Goal: Task Accomplishment & Management: Use online tool/utility

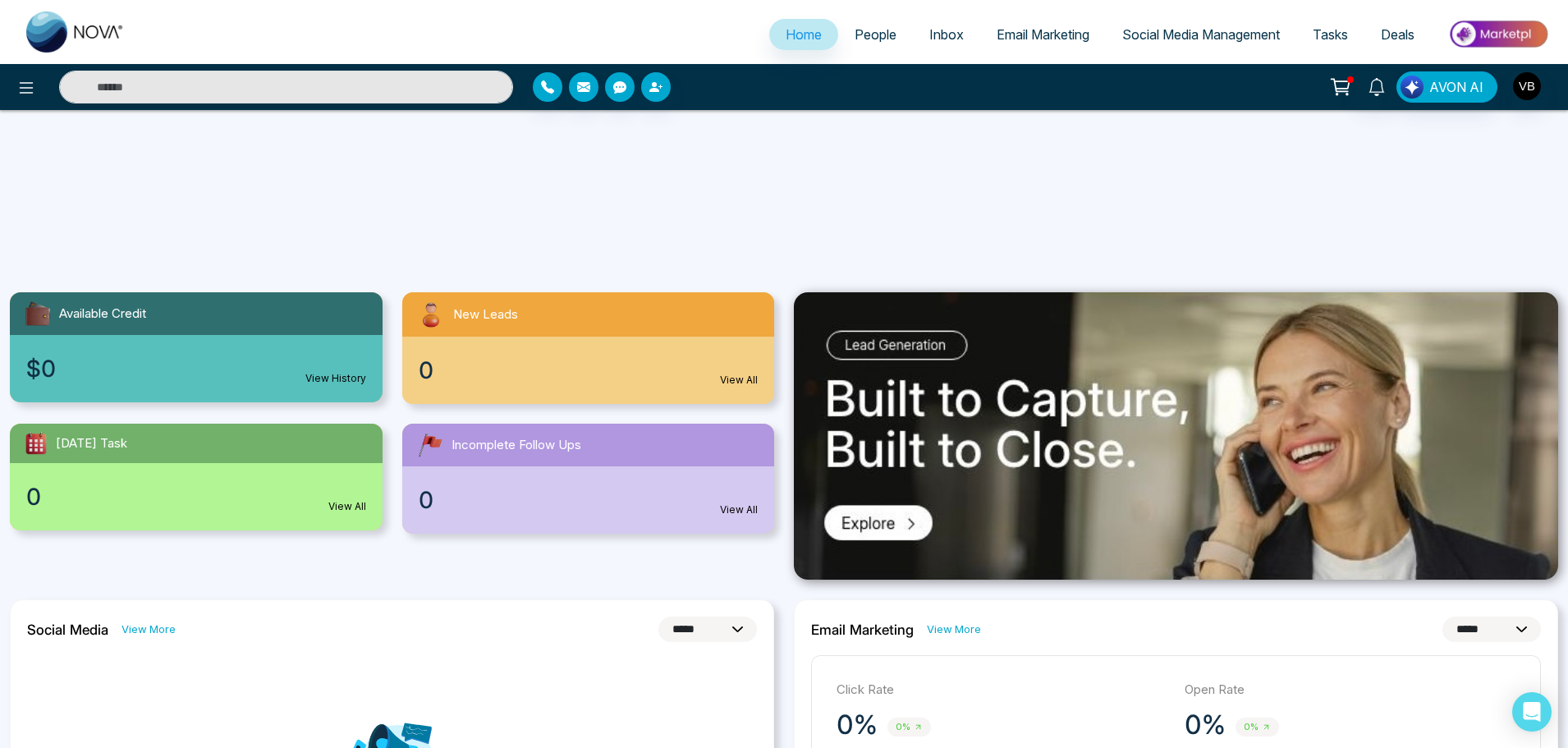
select select "*"
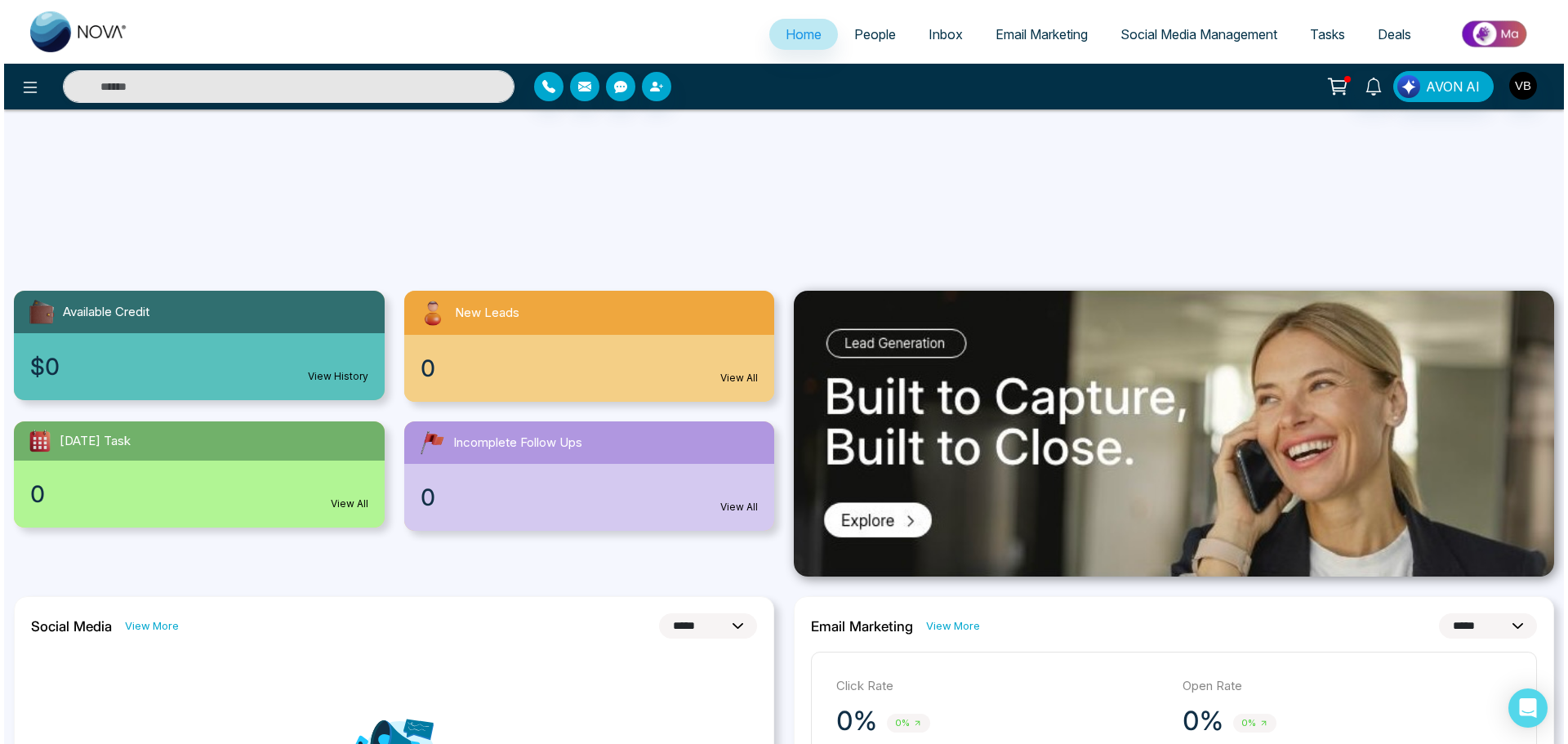
scroll to position [326, 0]
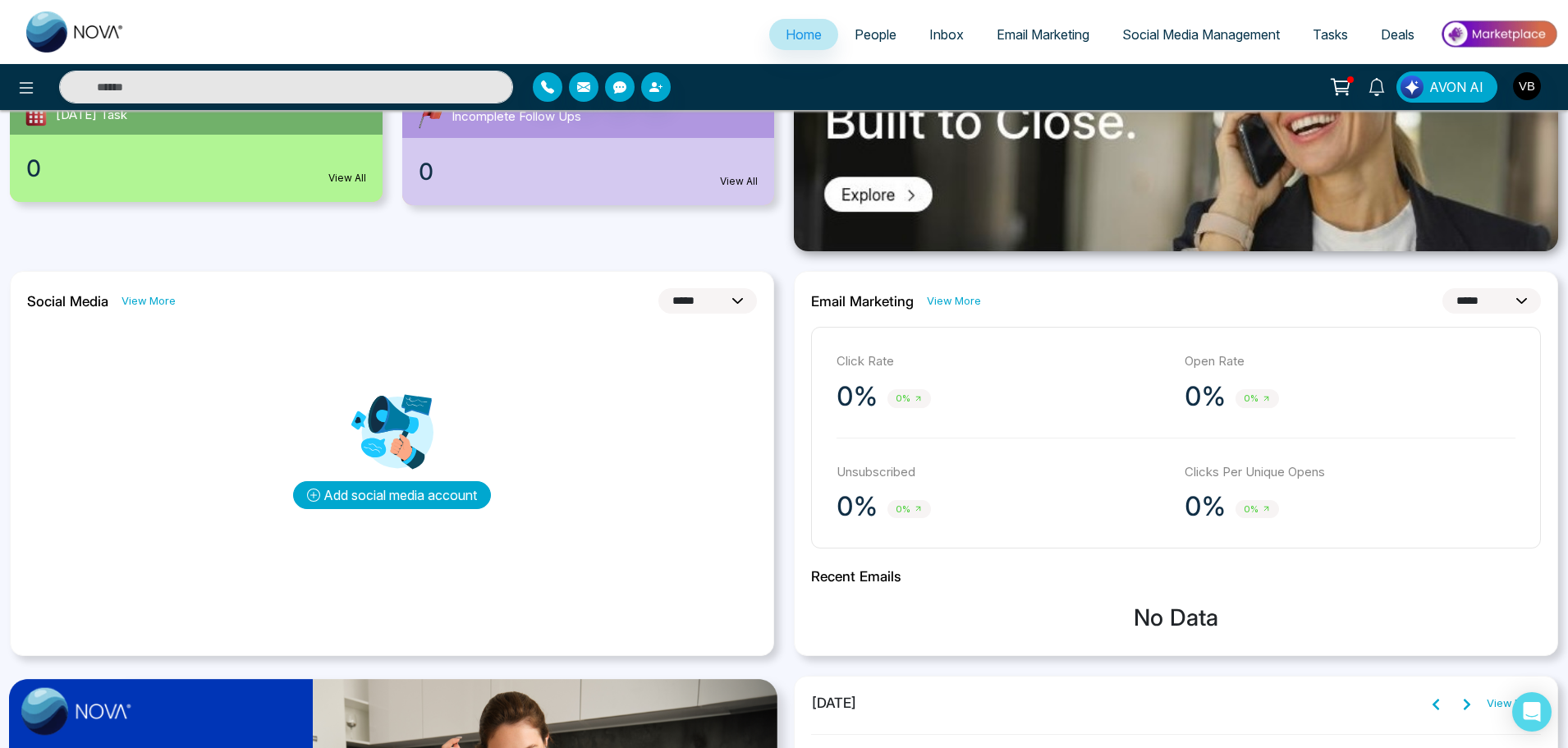
click at [435, 490] on button "Add social media account" at bounding box center [392, 494] width 198 height 28
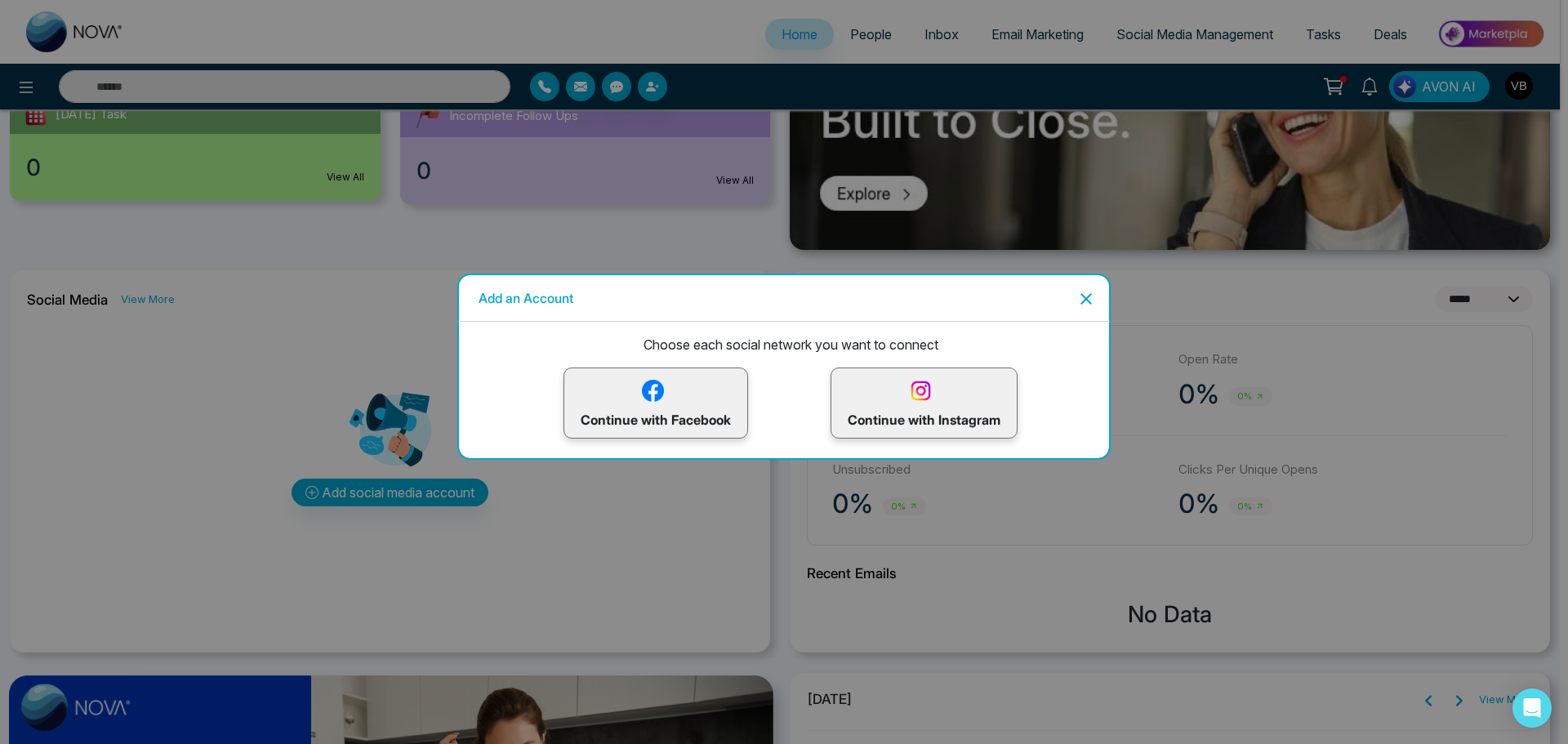
click at [693, 432] on div "Continue with Facebook" at bounding box center [656, 403] width 185 height 71
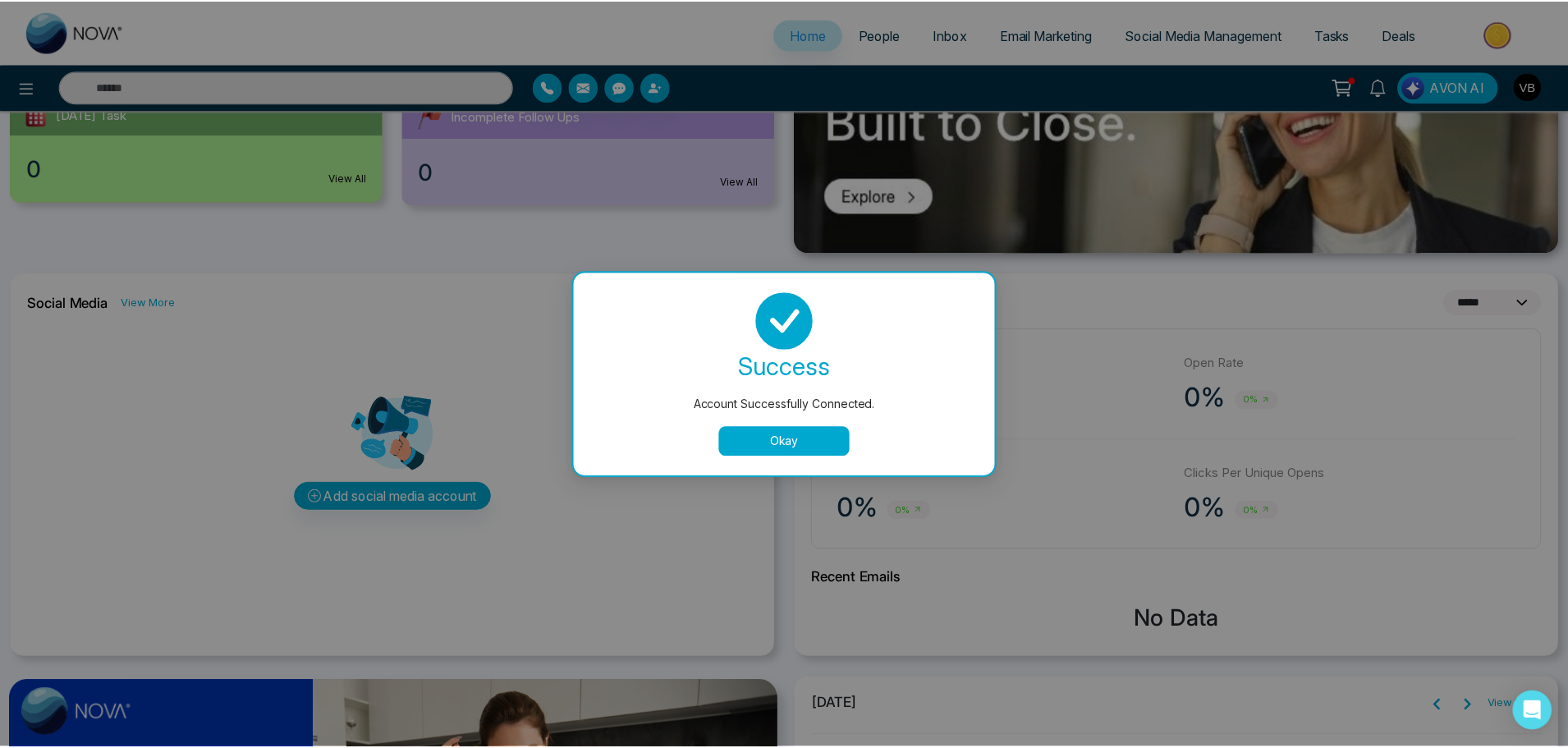
scroll to position [0, 0]
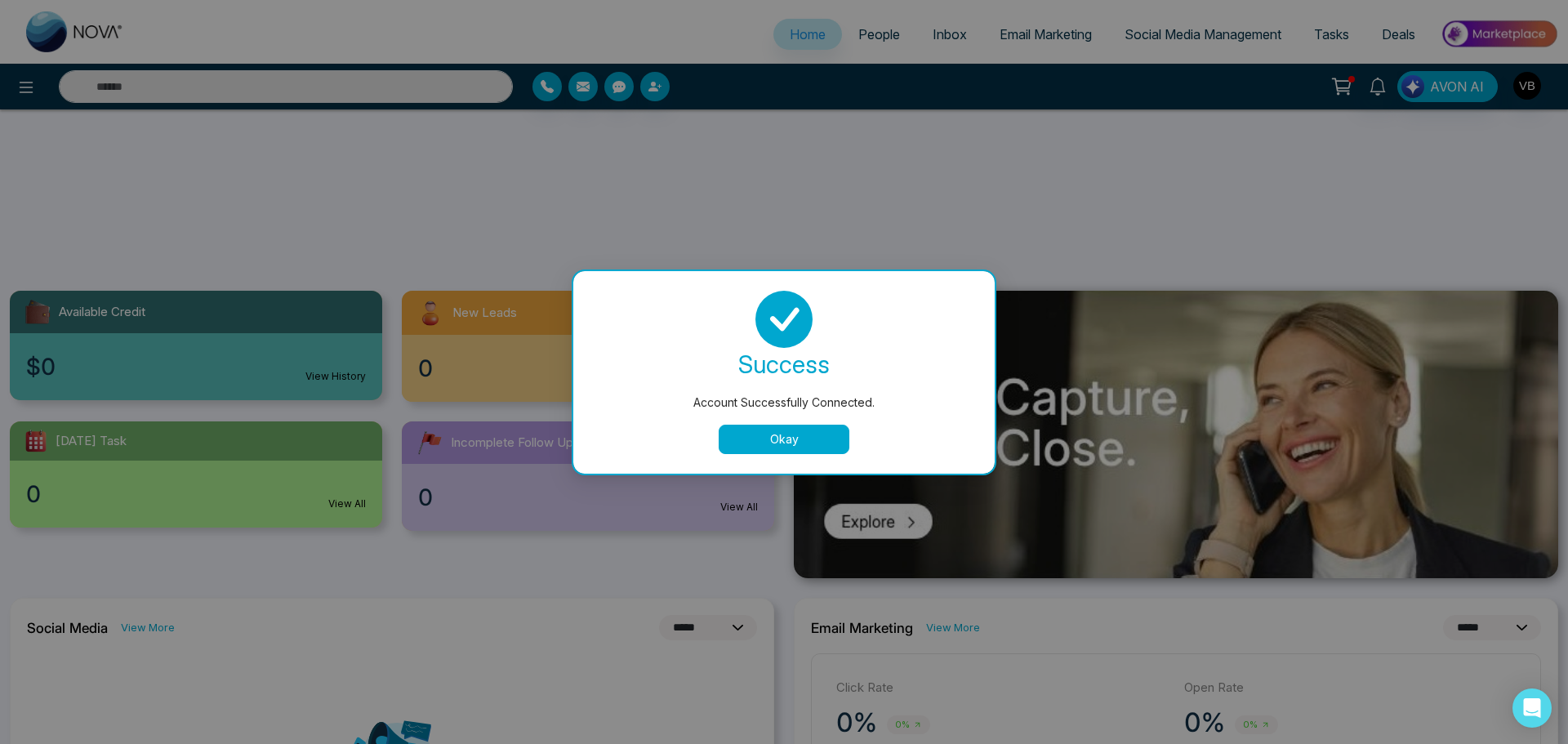
select select "*"
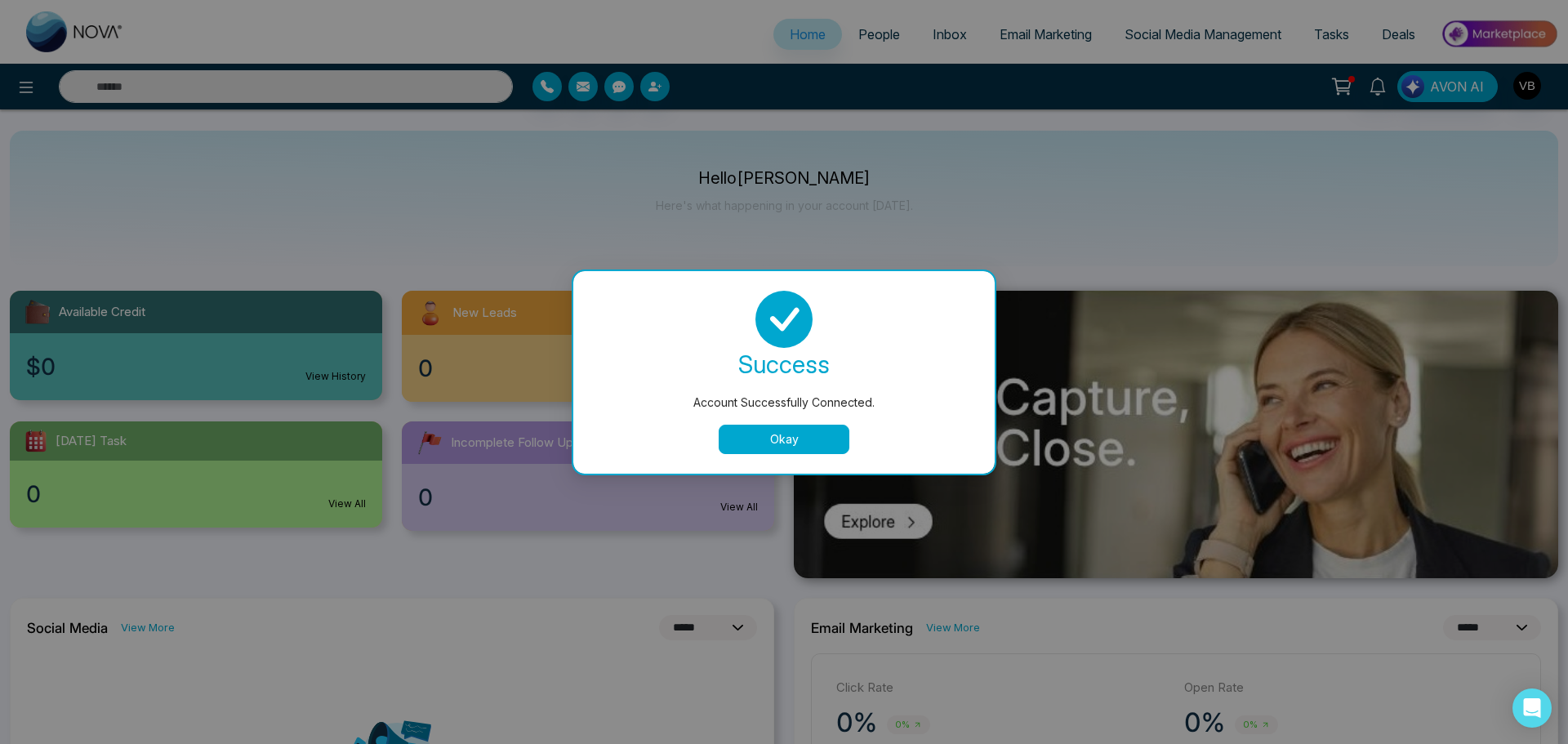
click at [807, 440] on button "Okay" at bounding box center [784, 440] width 131 height 29
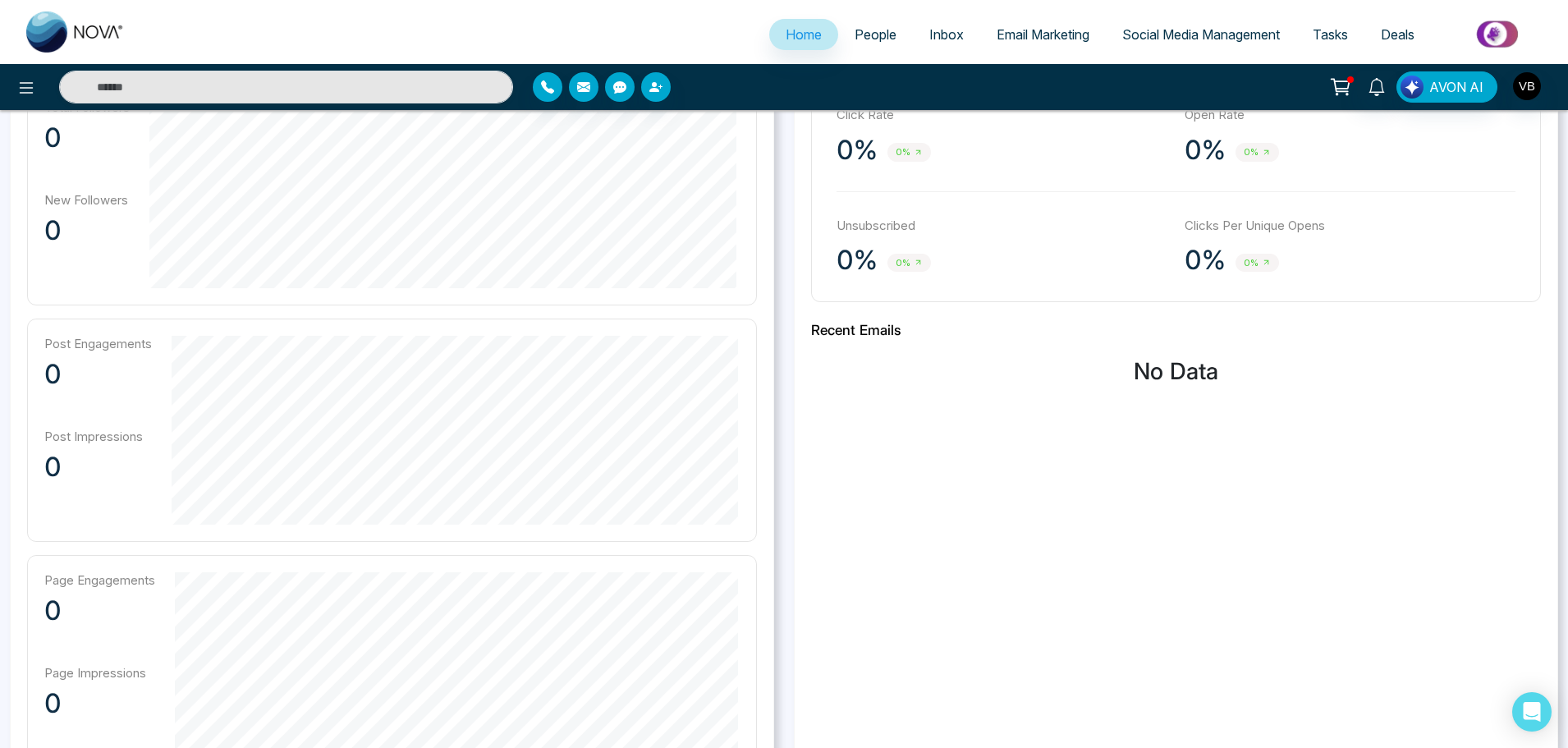
scroll to position [411, 0]
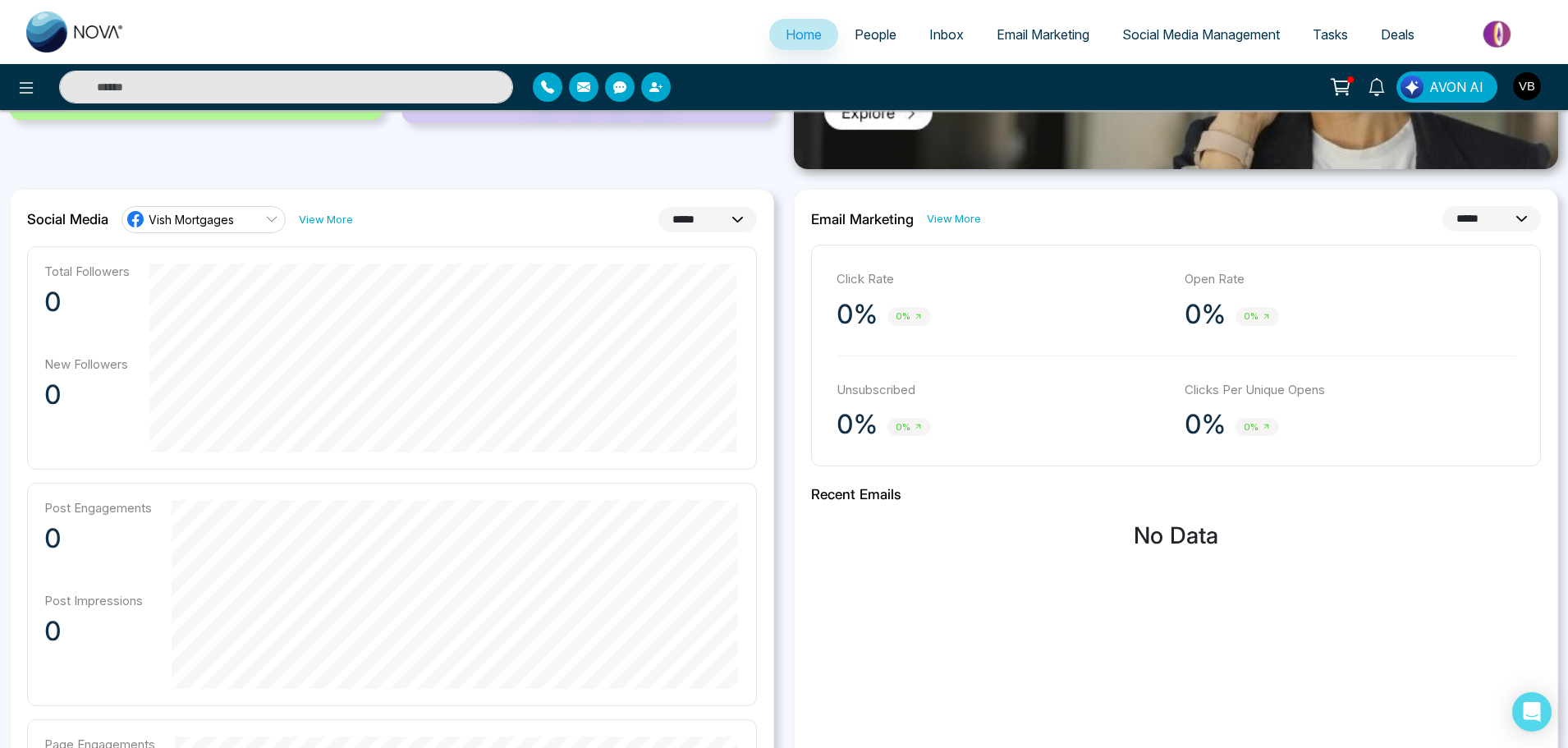
click at [237, 221] on link "Vish Mortgages" at bounding box center [203, 219] width 165 height 27
click at [247, 221] on link "Vish Mortgages" at bounding box center [203, 219] width 165 height 27
click at [352, 218] on link "View More" at bounding box center [325, 219] width 54 height 16
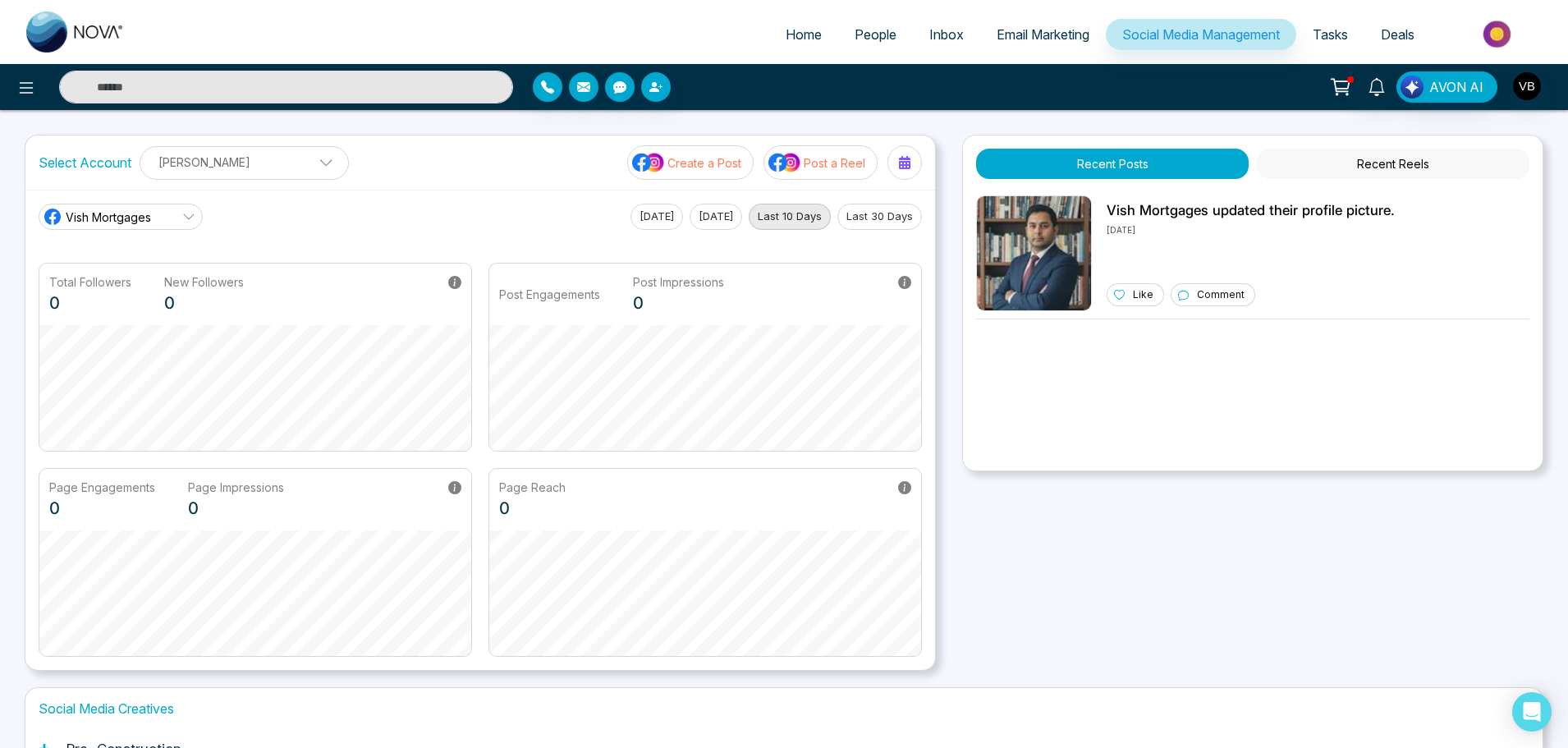
click at [681, 161] on p "Create a Post" at bounding box center [704, 163] width 74 height 17
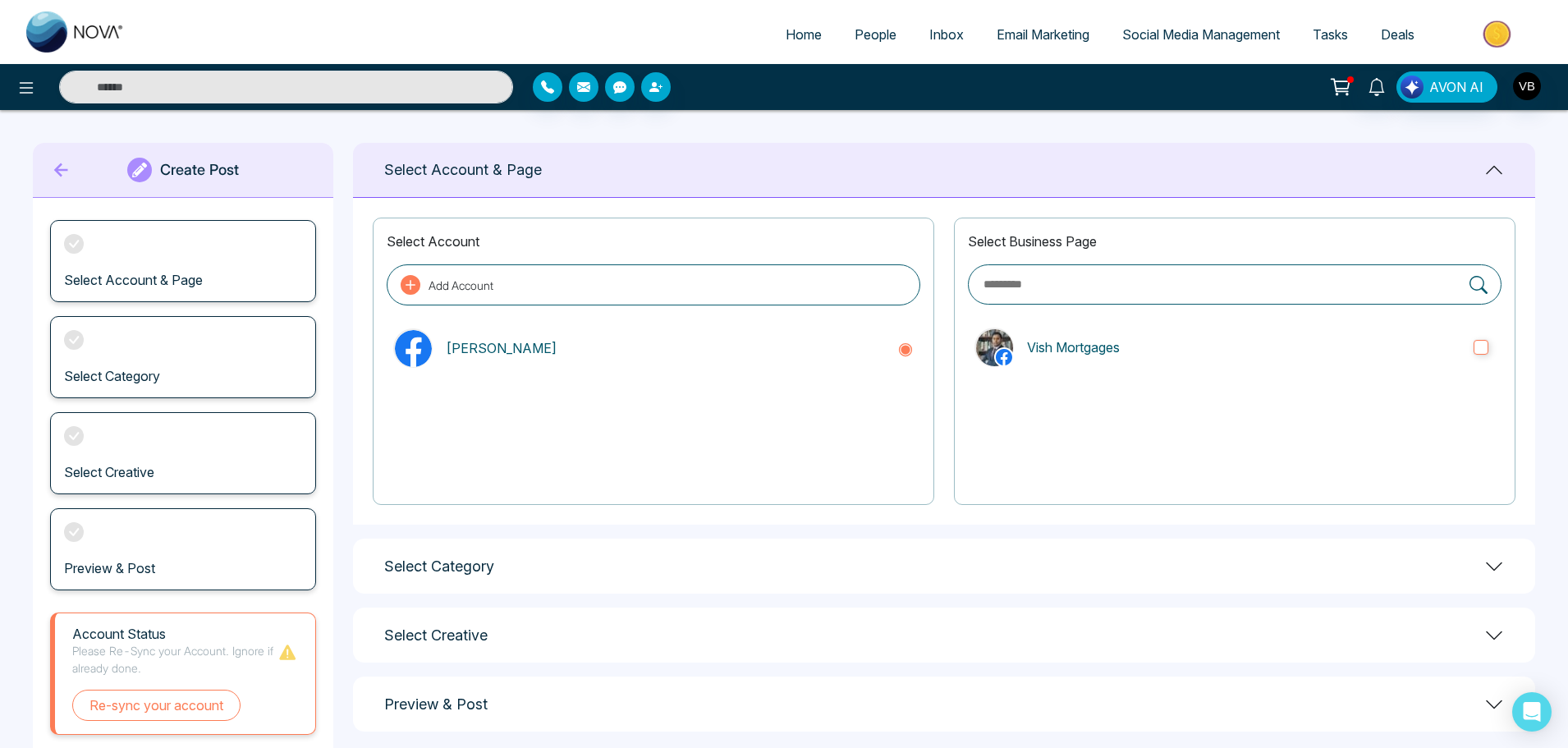
click at [629, 285] on button "Add Account" at bounding box center [653, 285] width 534 height 41
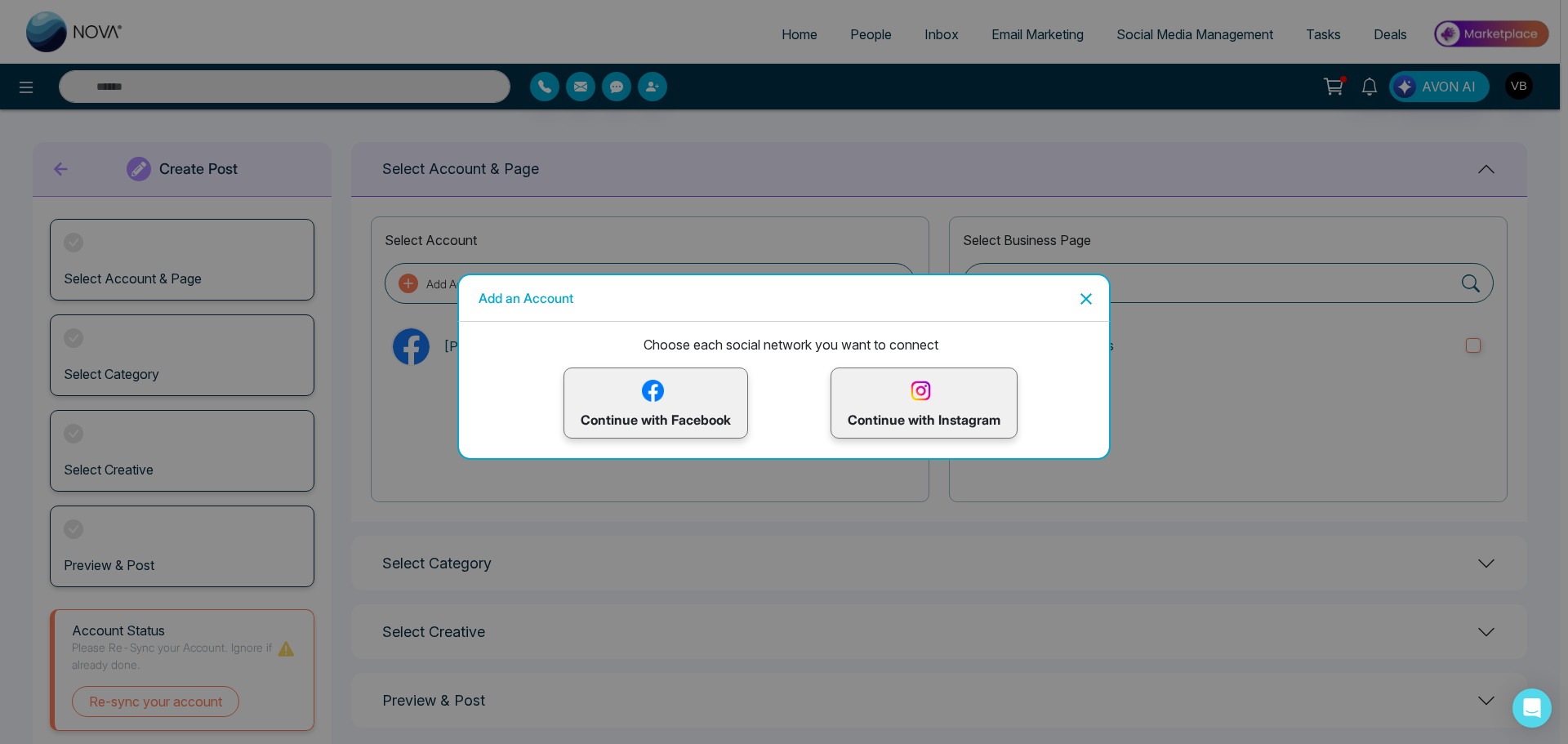
click at [902, 386] on p "Continue with Instagram" at bounding box center [923, 403] width 153 height 53
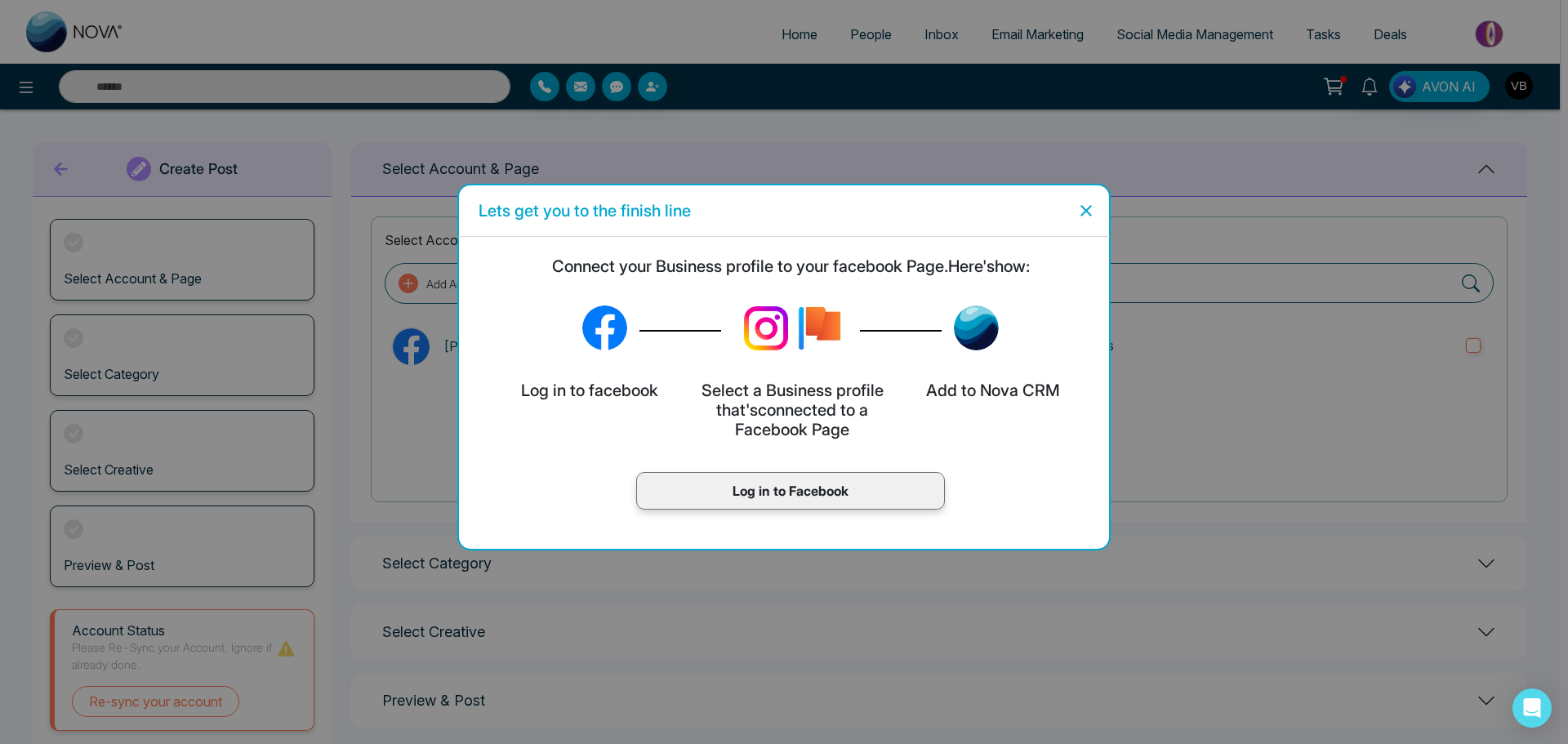
click at [796, 481] on p "Log in to Facebook" at bounding box center [791, 490] width 274 height 19
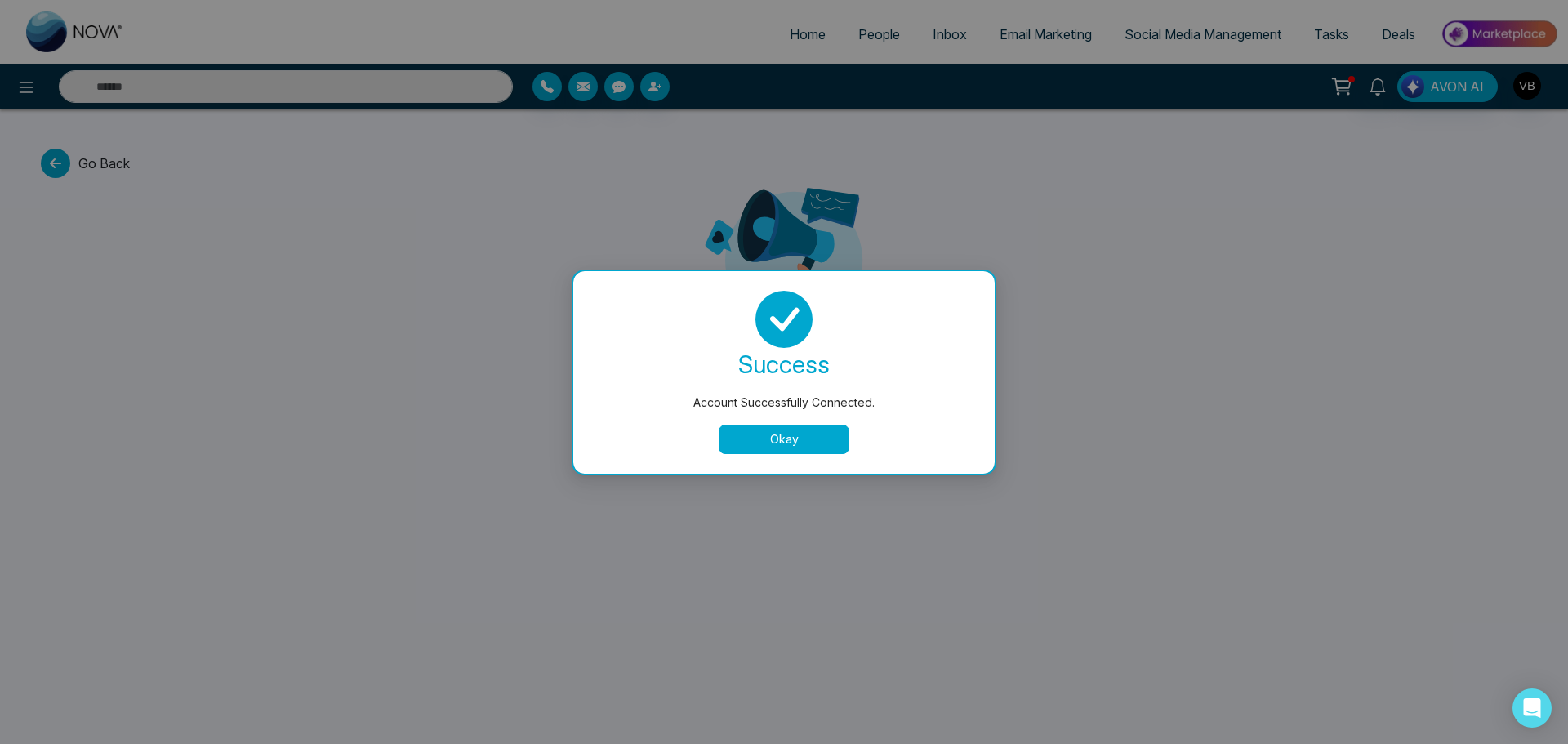
click at [809, 440] on button "Okay" at bounding box center [784, 440] width 131 height 29
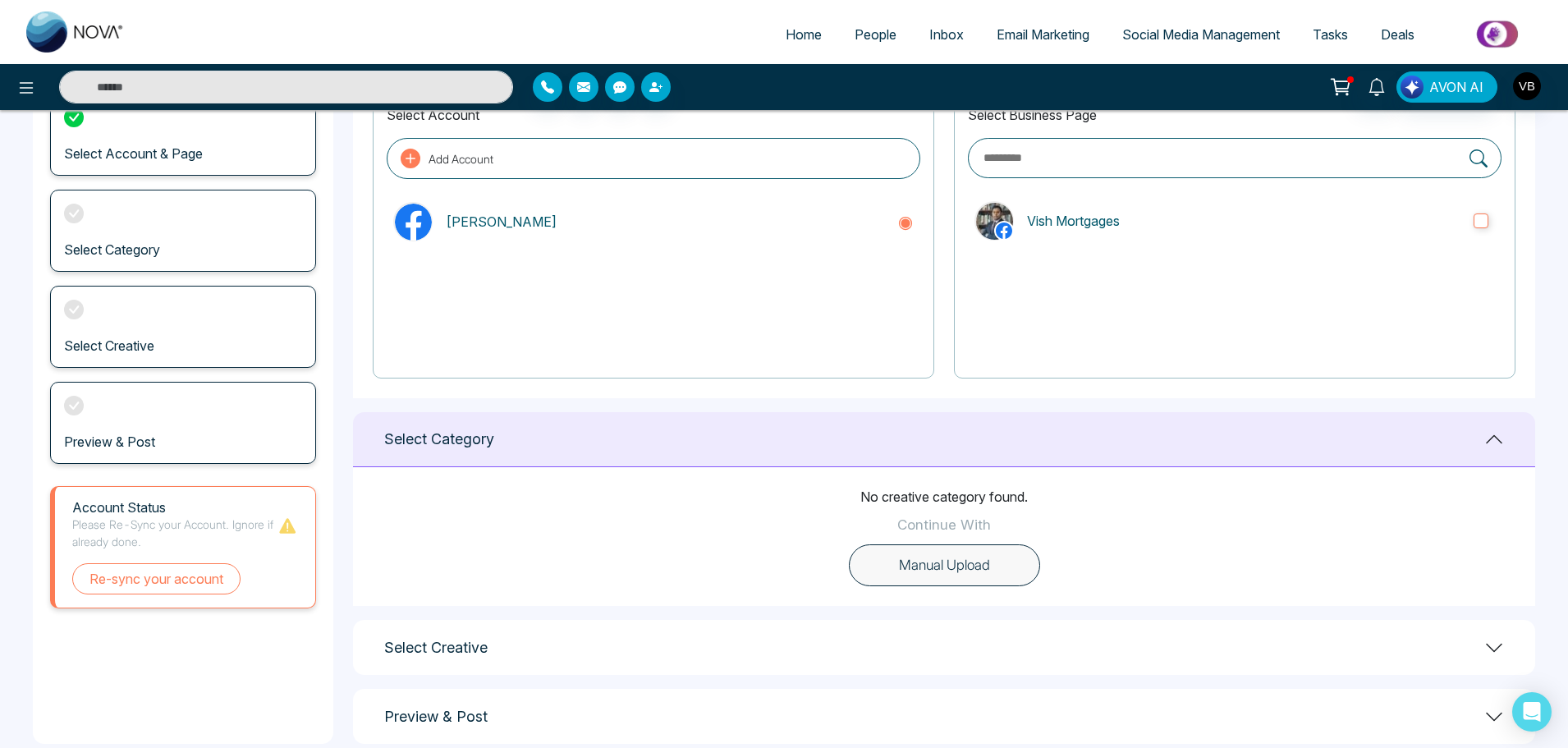
scroll to position [155, 0]
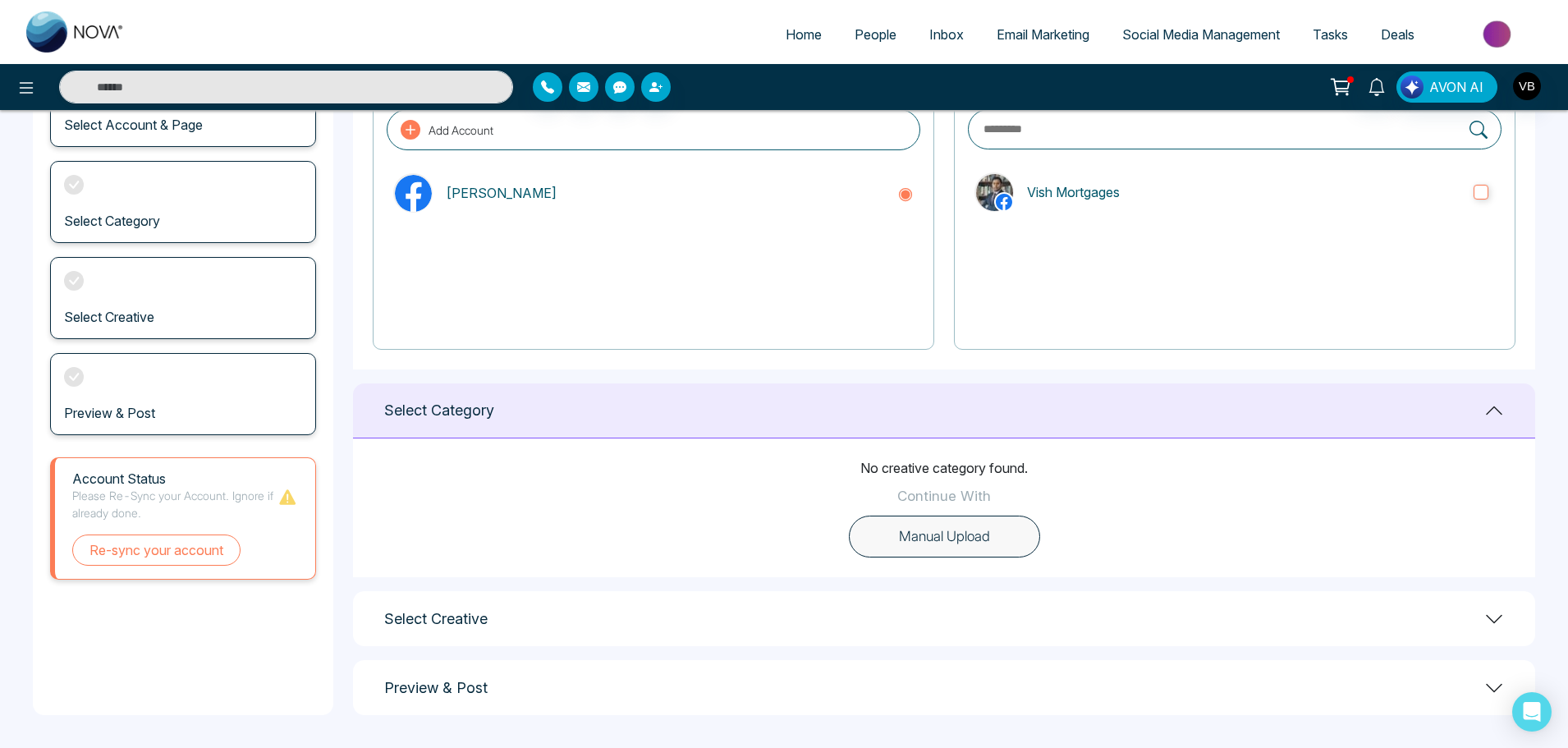
click at [1253, 617] on div "Select Creative" at bounding box center [944, 618] width 1182 height 55
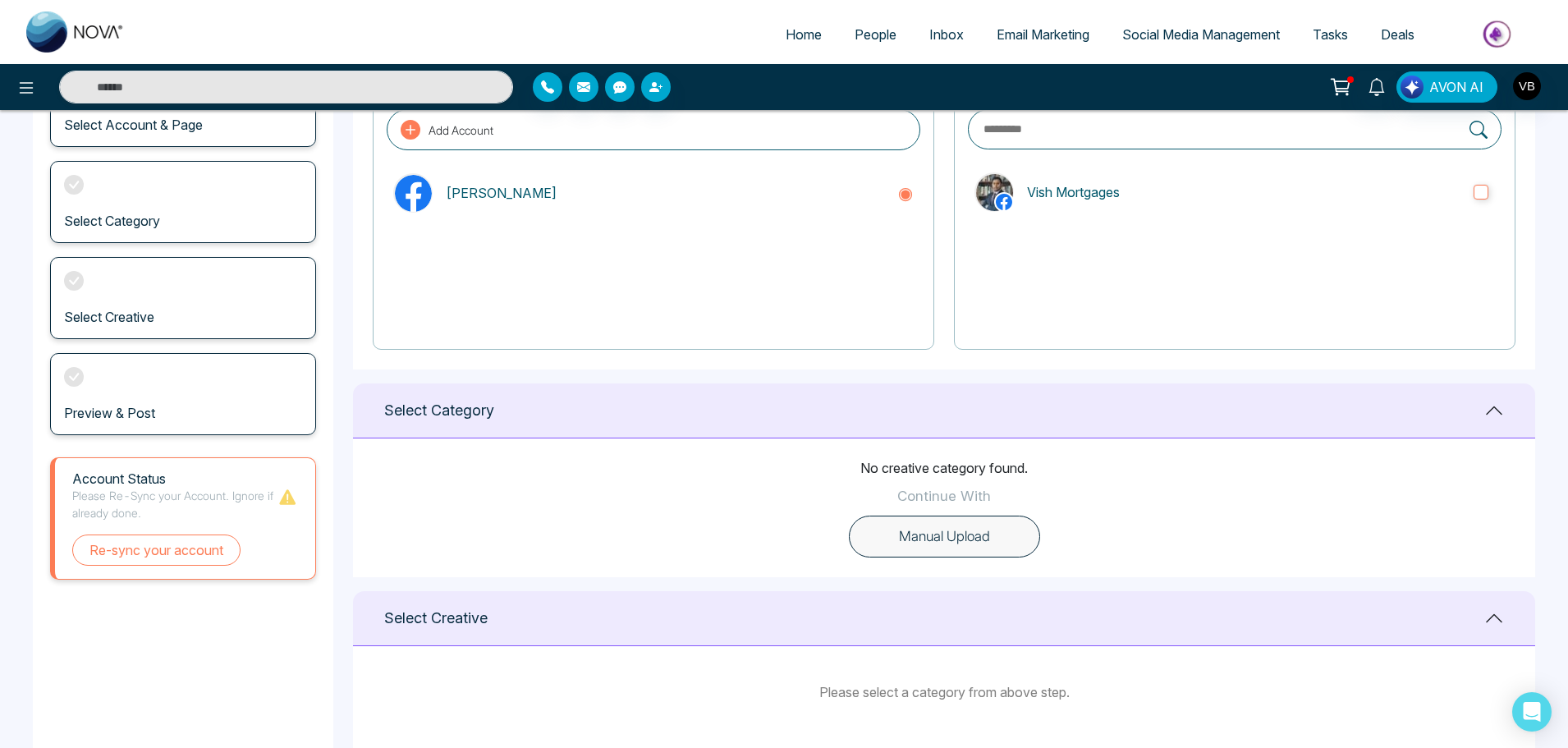
scroll to position [260, 0]
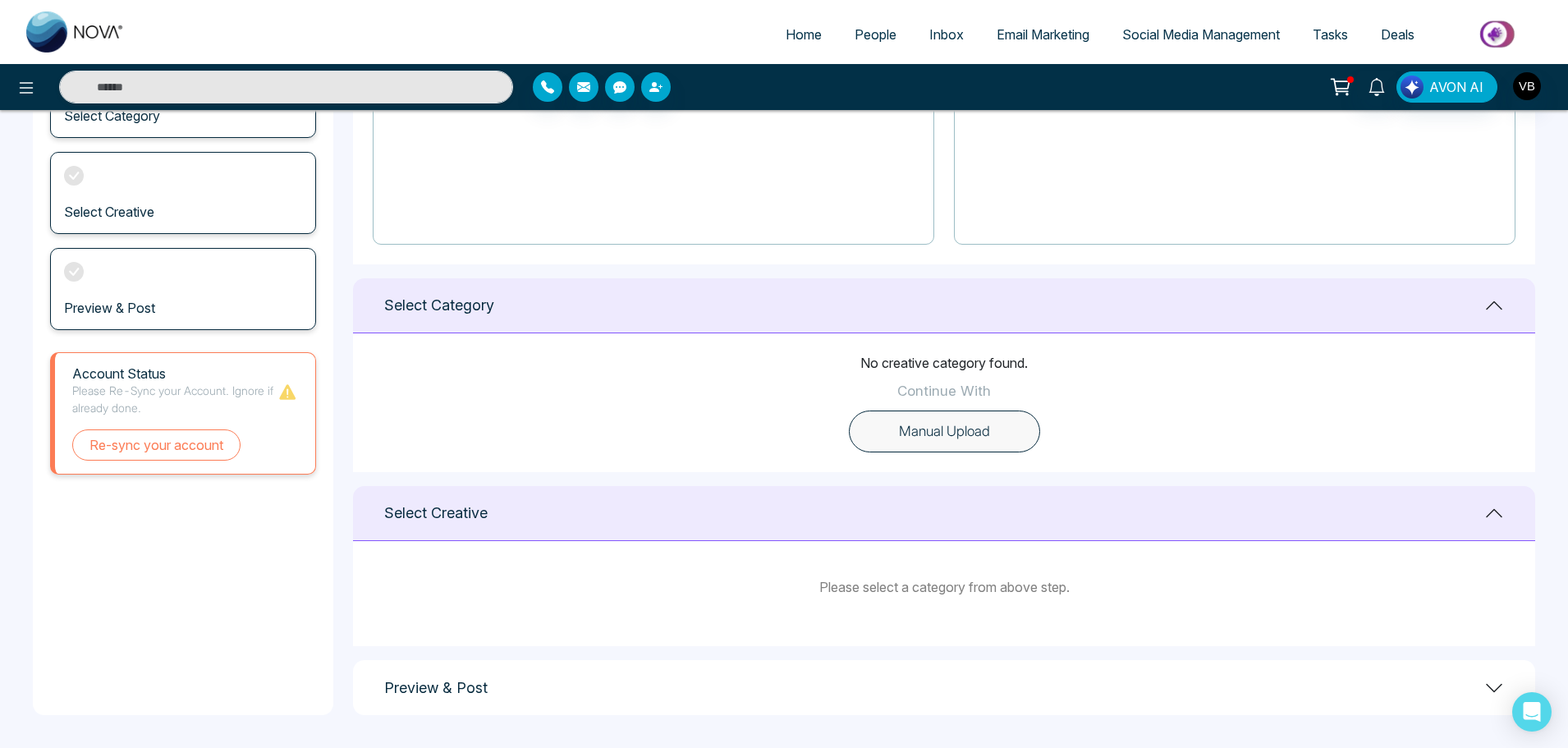
click at [1225, 694] on div "Preview & Post" at bounding box center [944, 687] width 1182 height 55
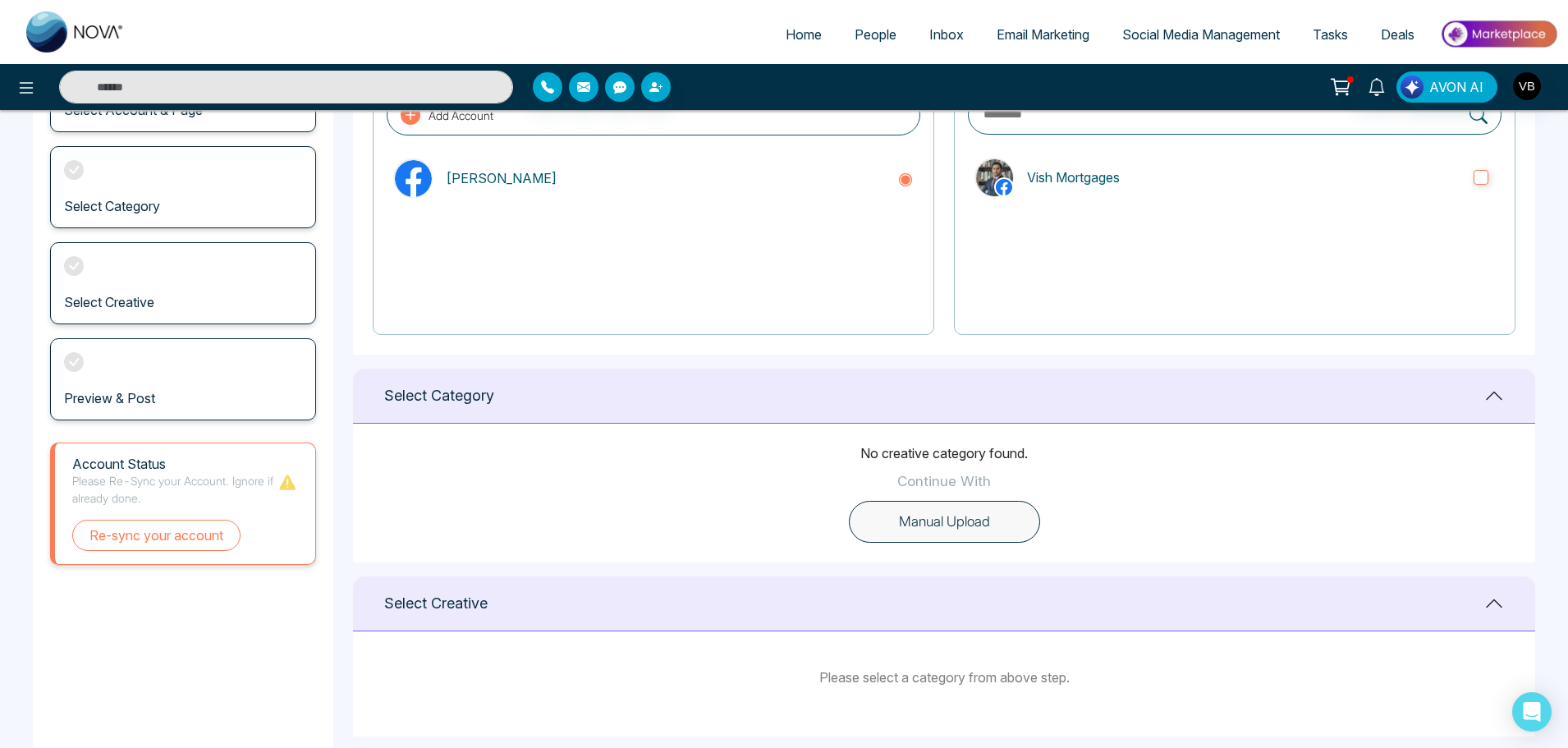
scroll to position [0, 0]
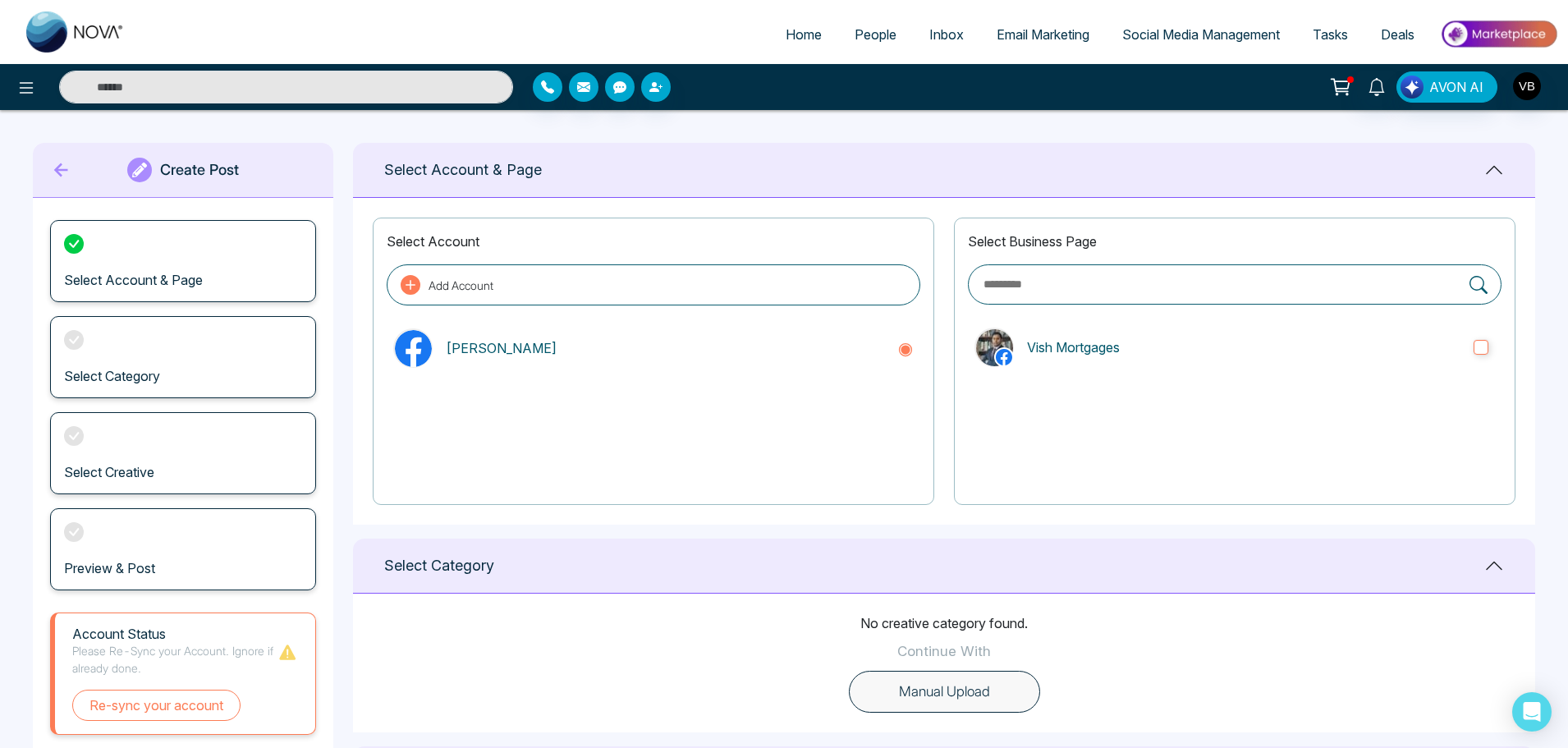
click at [790, 37] on span "Home" at bounding box center [803, 35] width 36 height 17
select select "*"
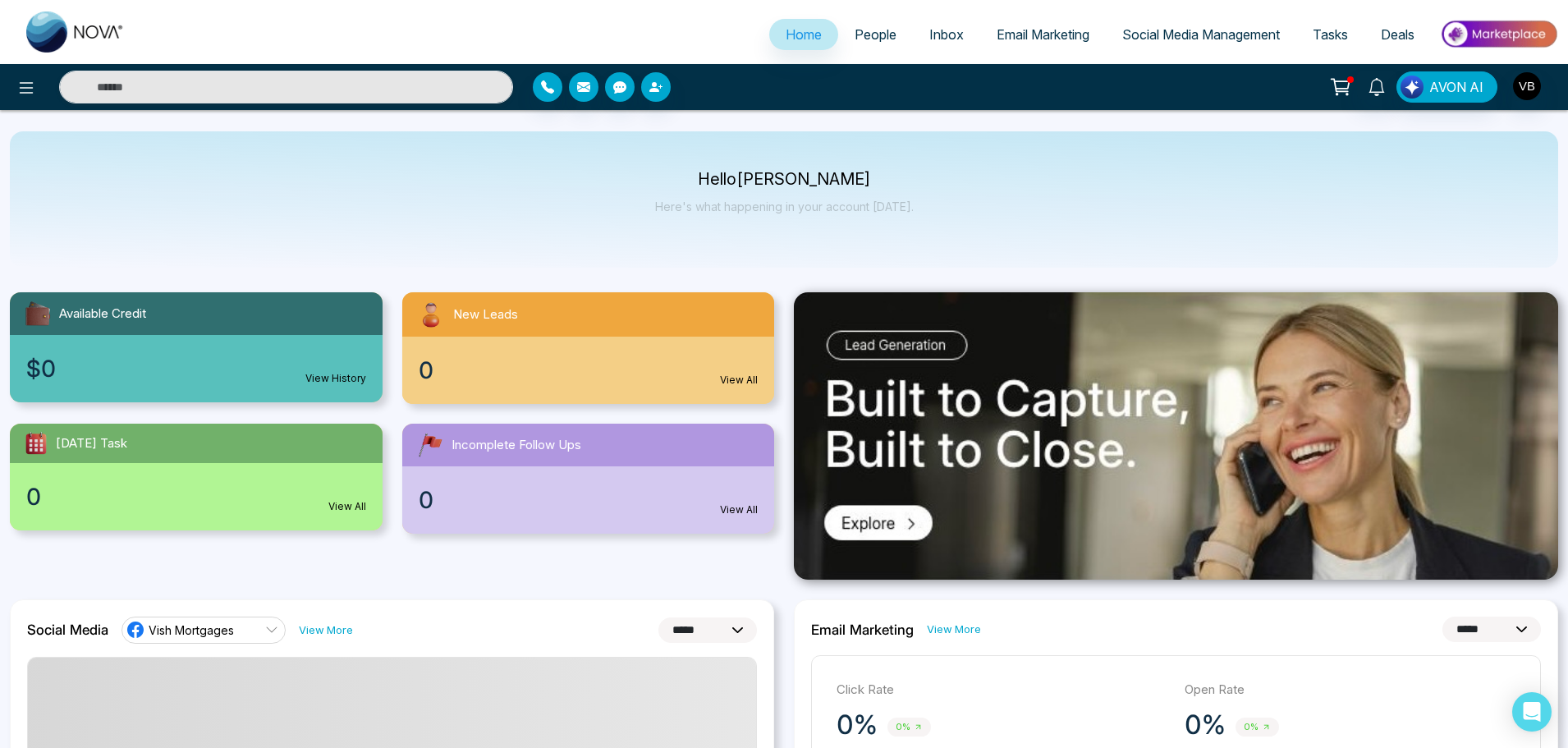
click at [1055, 32] on span "Email Marketing" at bounding box center [1042, 35] width 93 height 17
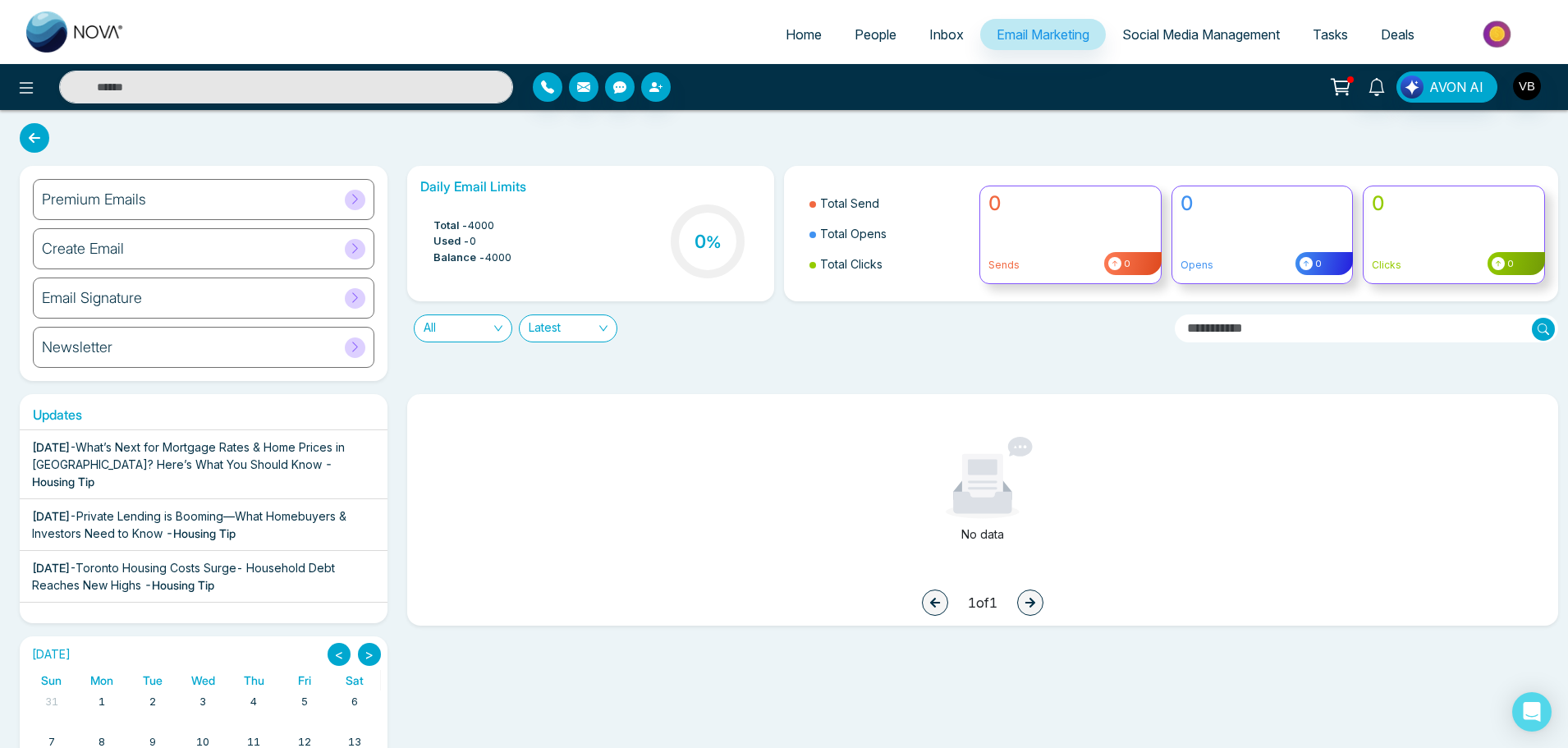
click at [1189, 45] on link "Social Media Management" at bounding box center [1200, 35] width 190 height 31
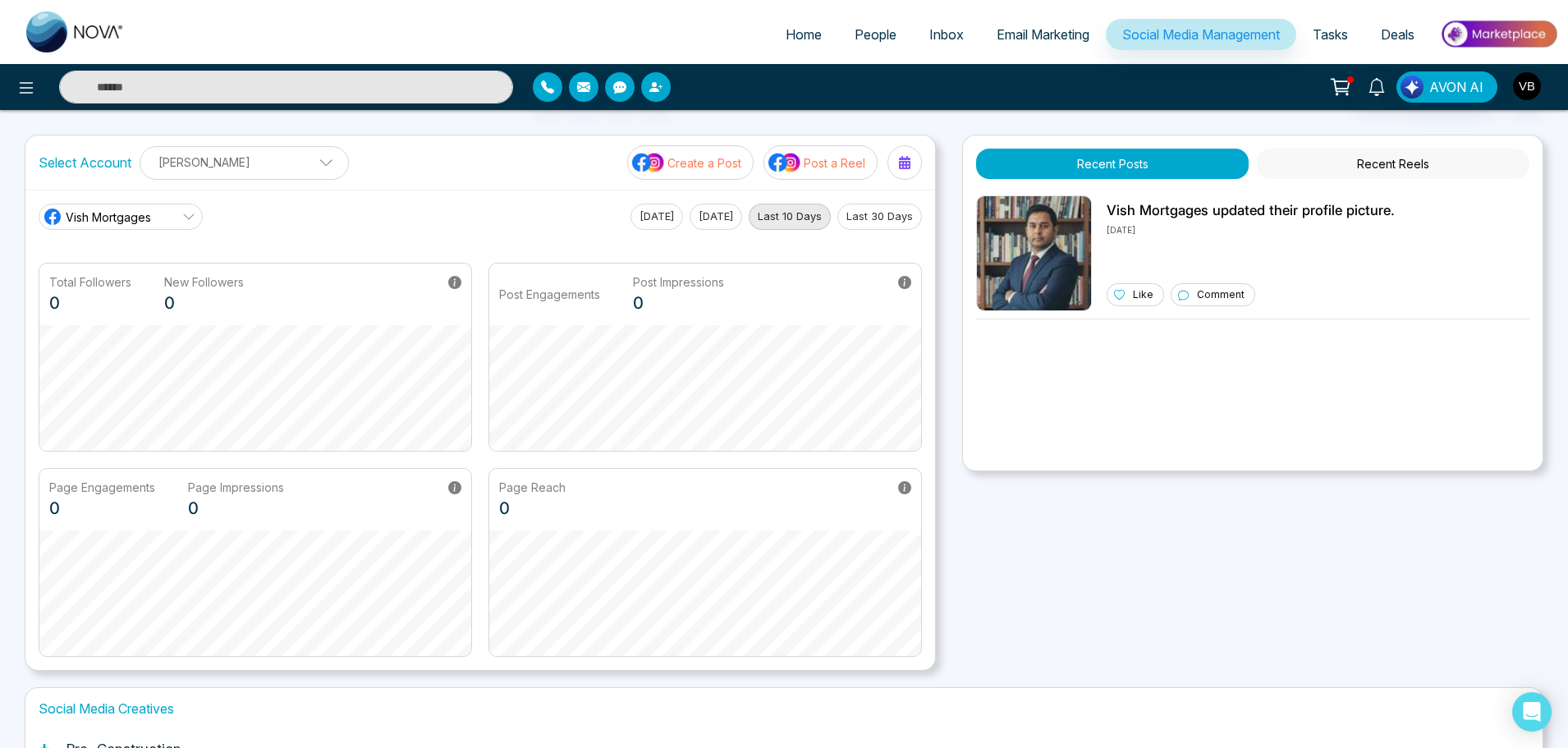
click at [1052, 33] on span "Email Marketing" at bounding box center [1042, 35] width 93 height 17
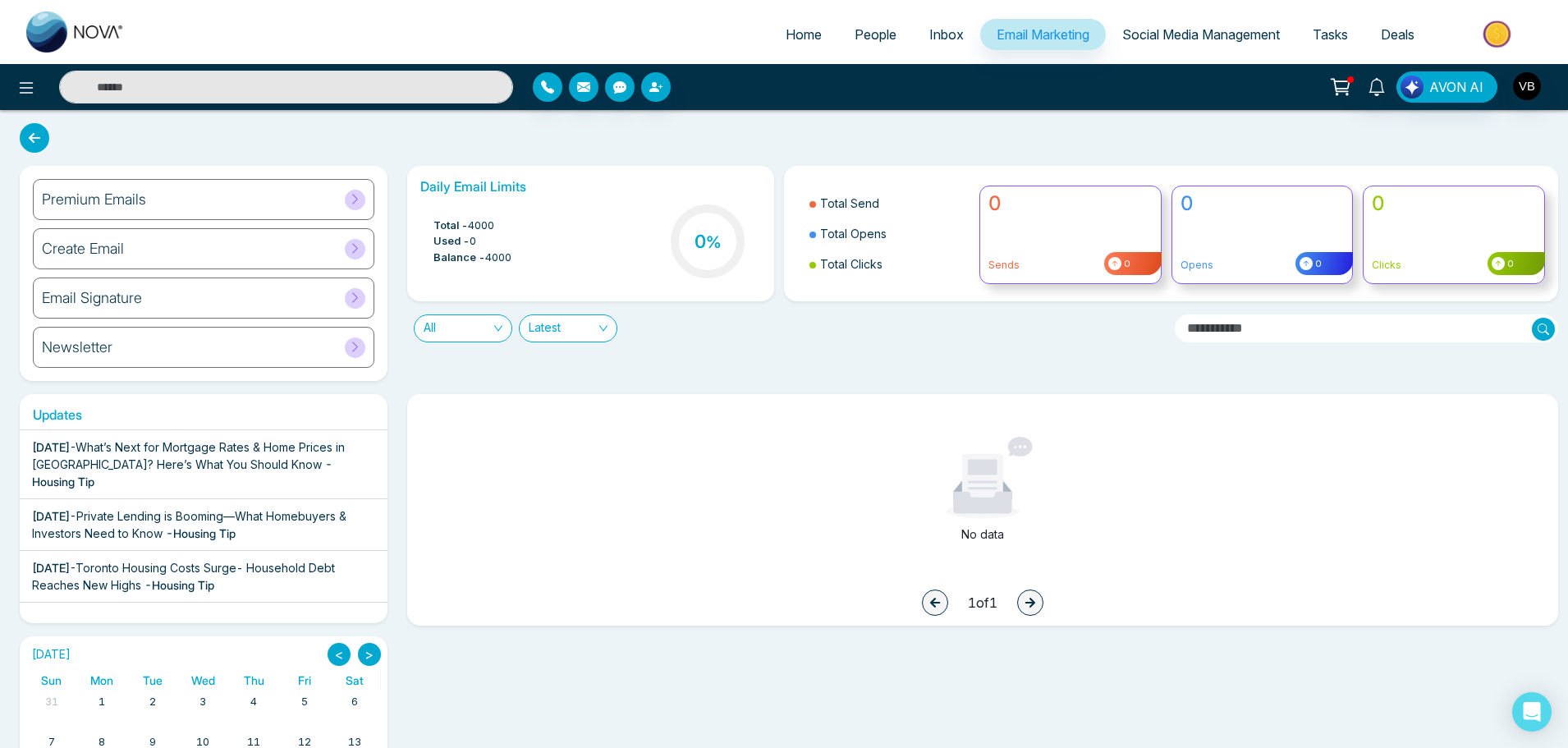
click at [198, 197] on div "Premium Emails" at bounding box center [204, 199] width 342 height 41
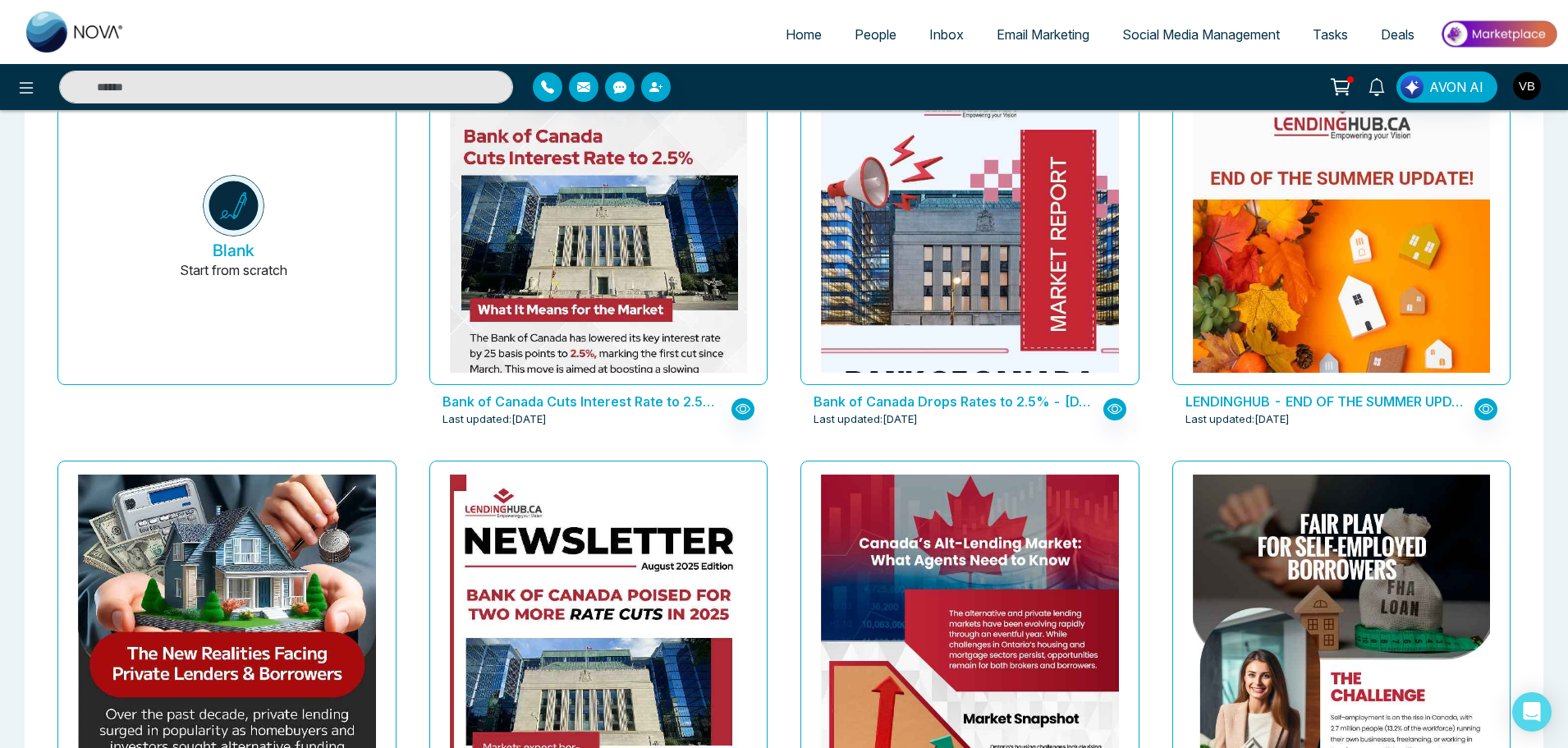
scroll to position [82, 0]
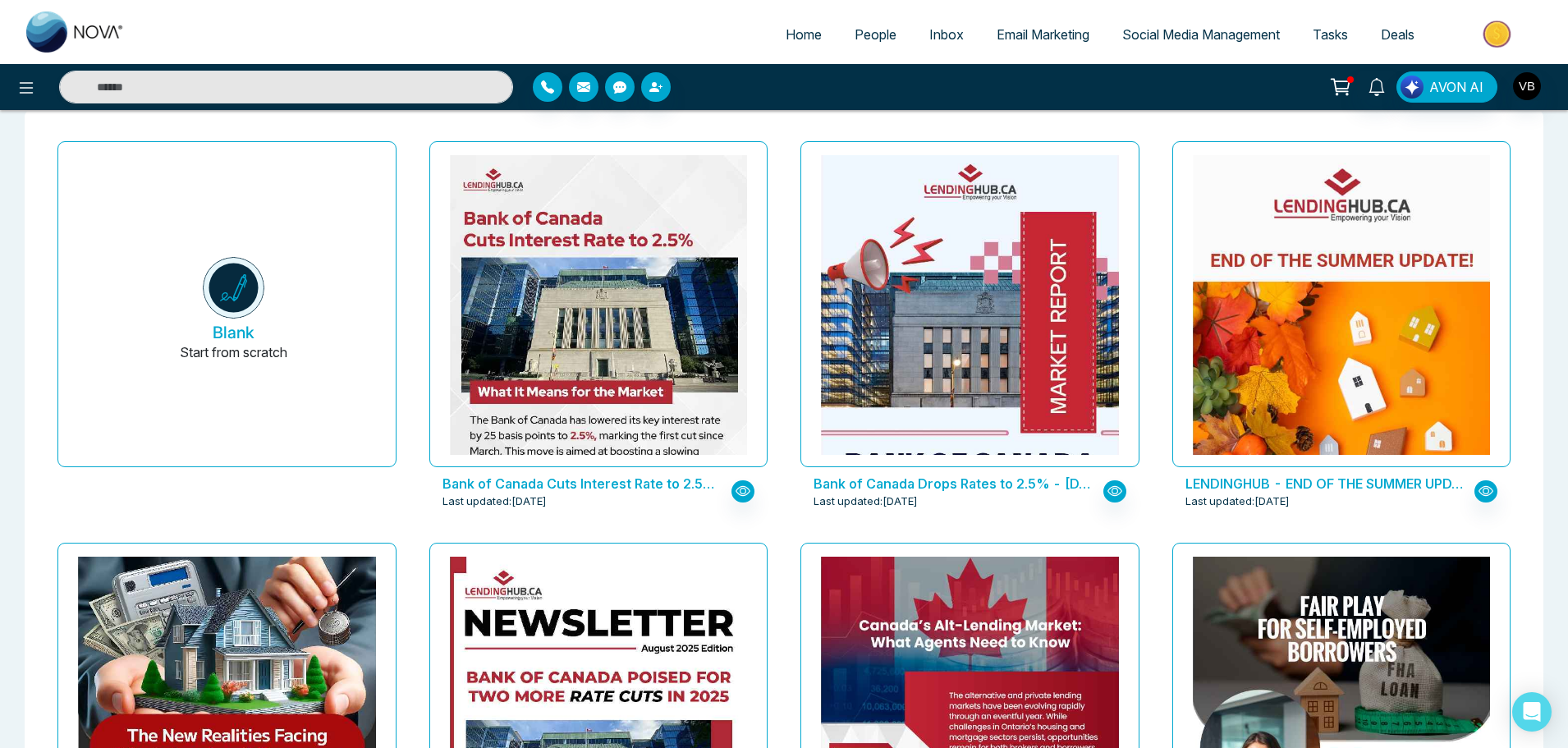
click at [1043, 37] on span "Email Marketing" at bounding box center [1042, 35] width 93 height 17
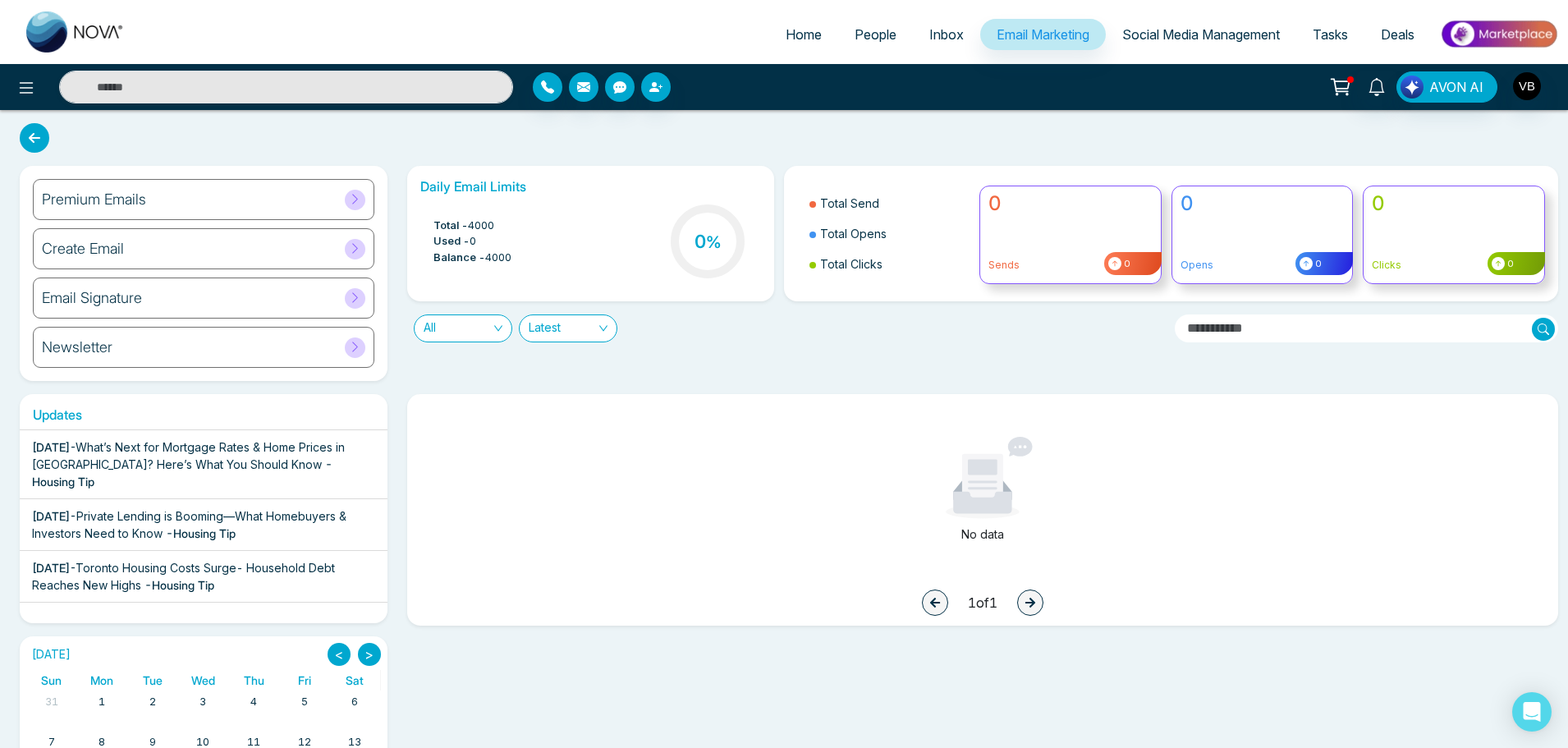
click at [235, 189] on div "Premium Emails" at bounding box center [204, 199] width 342 height 41
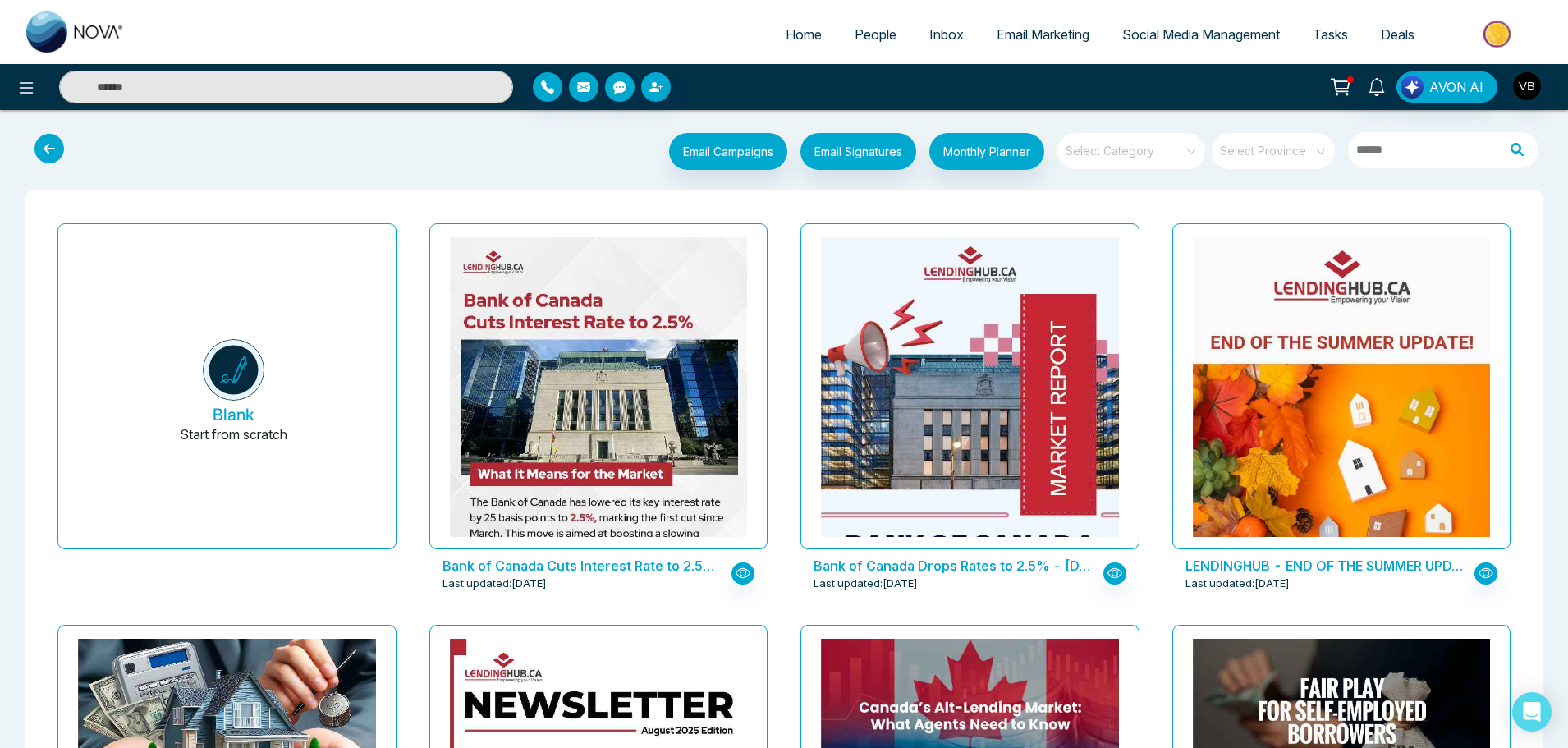
click at [1096, 160] on span at bounding box center [1125, 151] width 119 height 36
click at [1127, 236] on div "LendingHub" at bounding box center [1131, 241] width 148 height 27
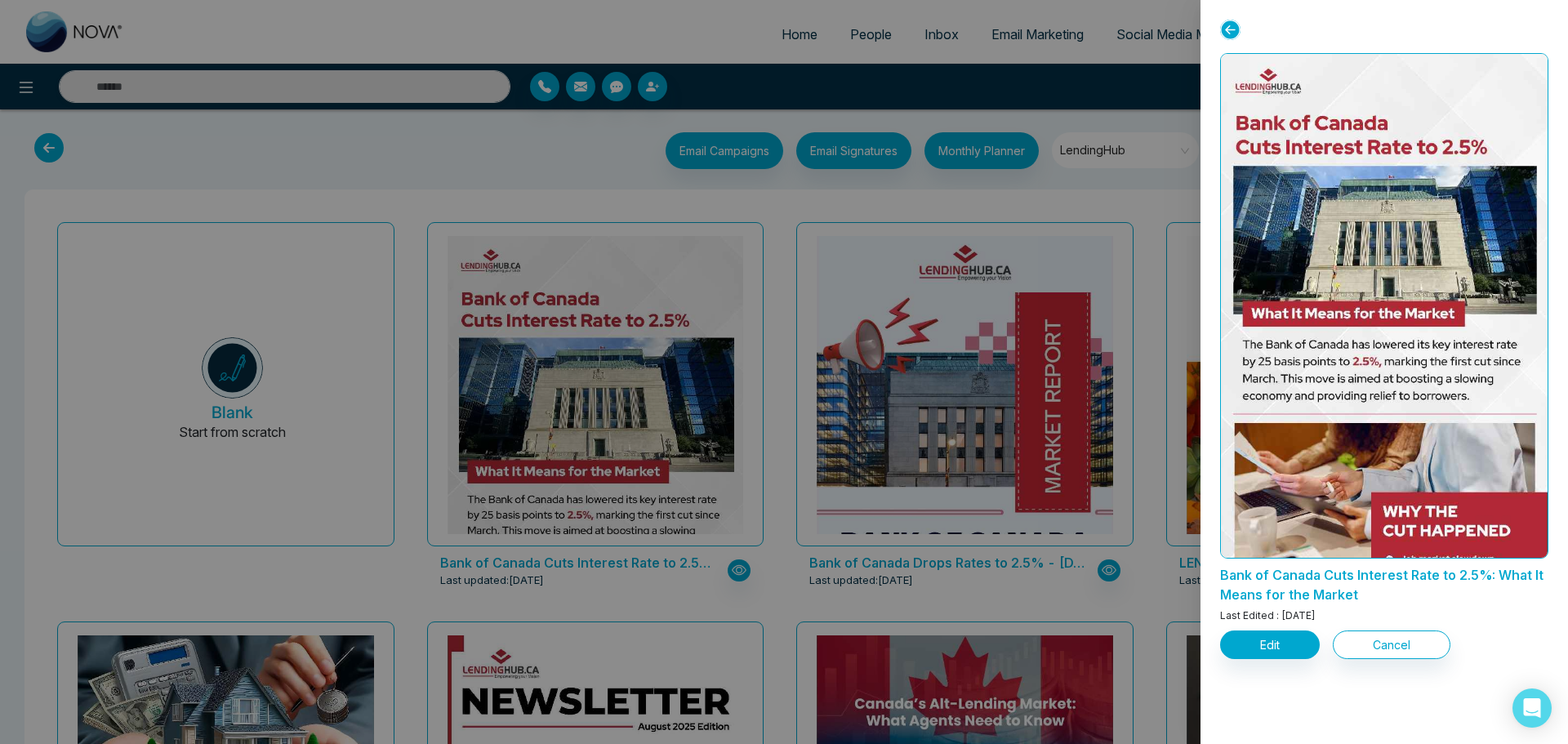
click at [1232, 23] on icon at bounding box center [1231, 29] width 20 height 20
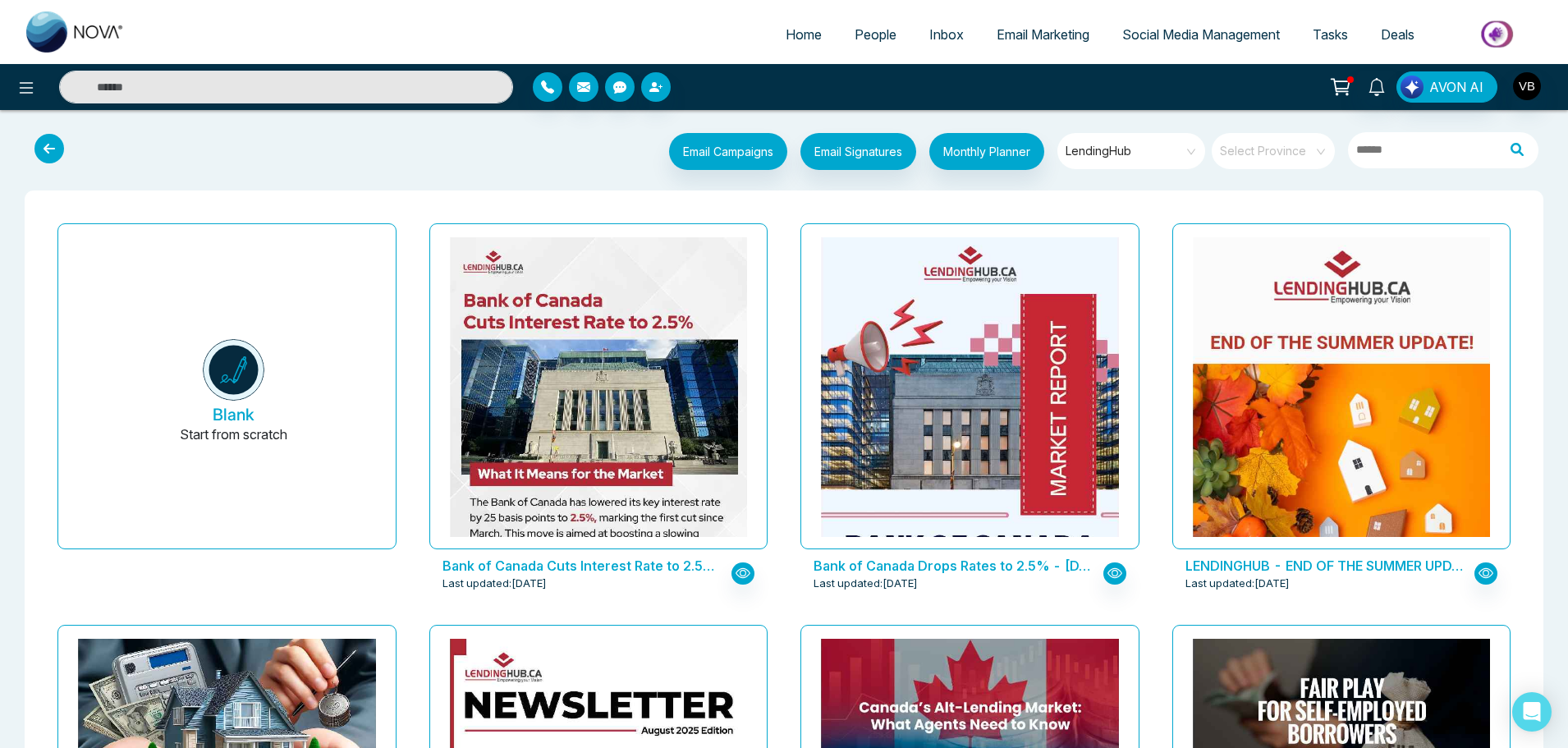
click at [1160, 148] on span "LendingHub" at bounding box center [1132, 151] width 134 height 25
click at [1097, 186] on div "All Category" at bounding box center [1131, 188] width 148 height 27
click at [1531, 37] on img at bounding box center [1499, 34] width 119 height 37
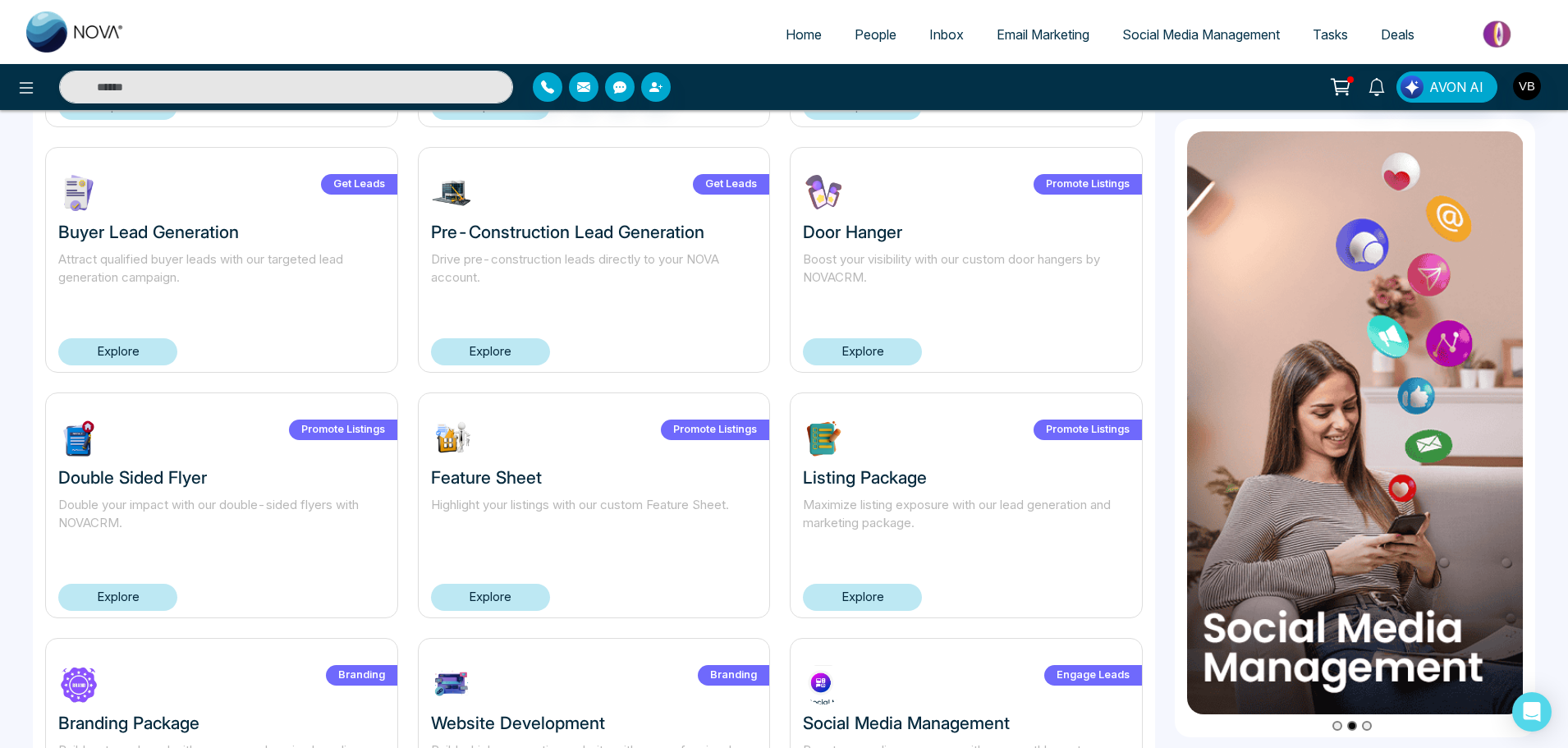
scroll to position [647, 0]
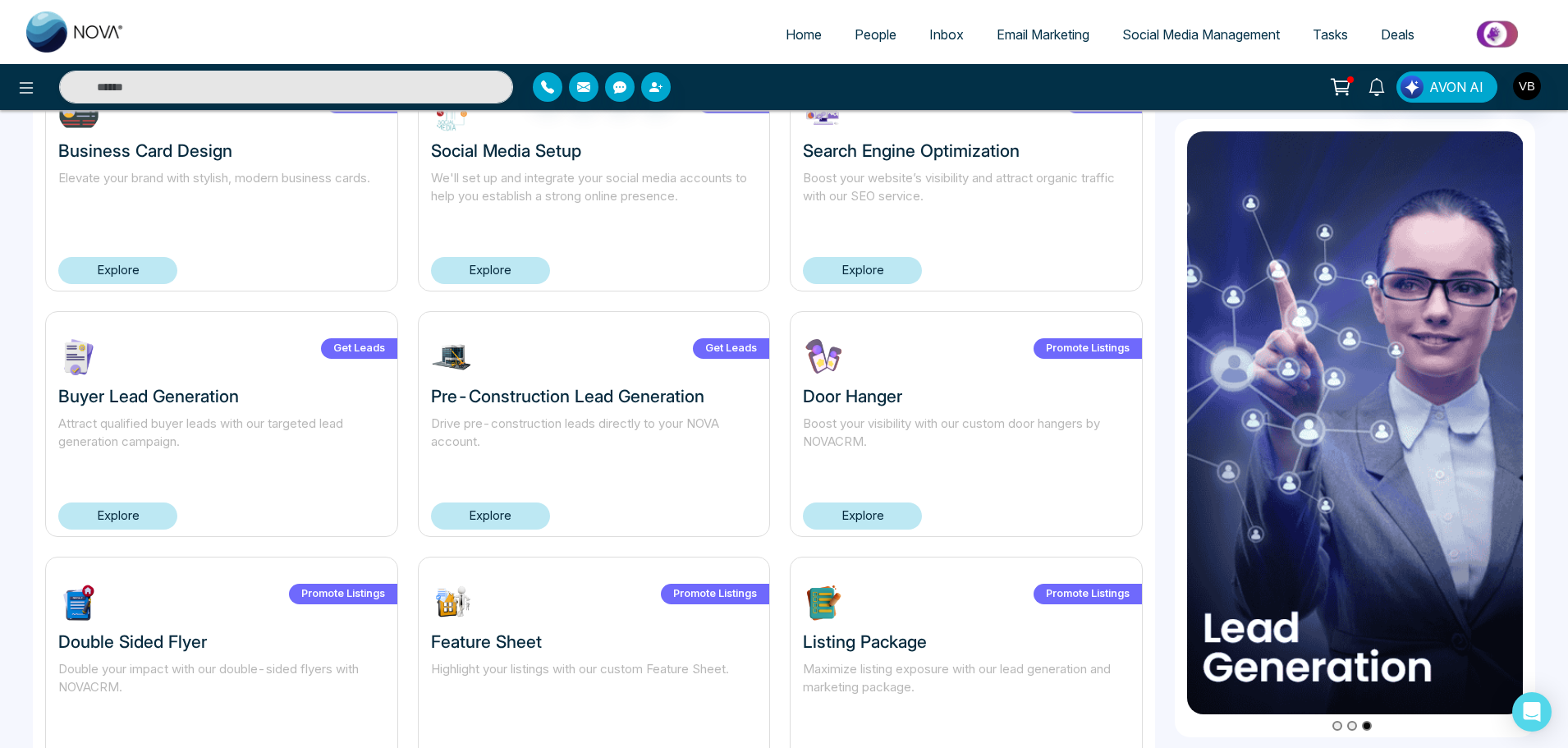
click at [148, 506] on link "Explore" at bounding box center [118, 516] width 119 height 27
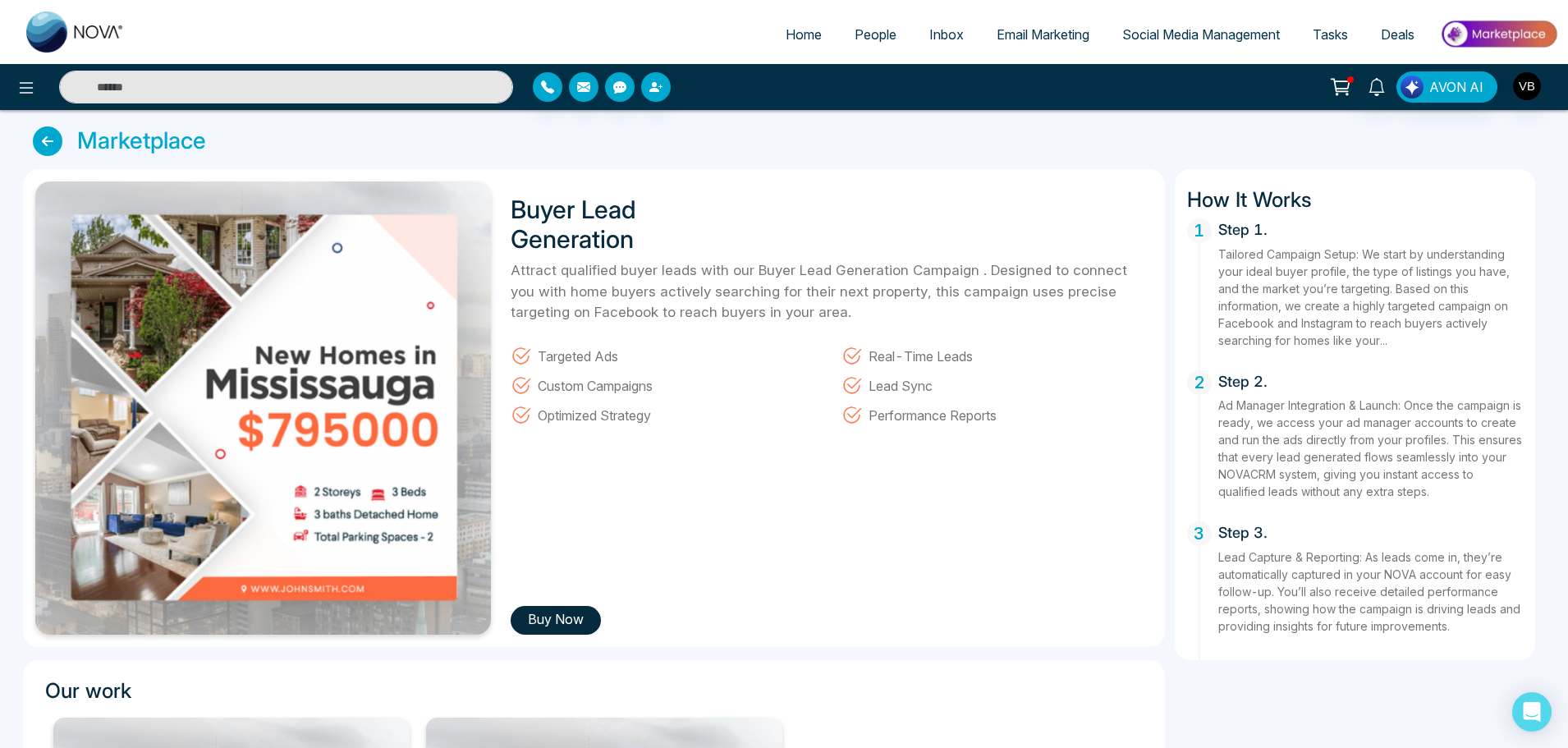
click at [58, 142] on icon at bounding box center [48, 142] width 29 height 29
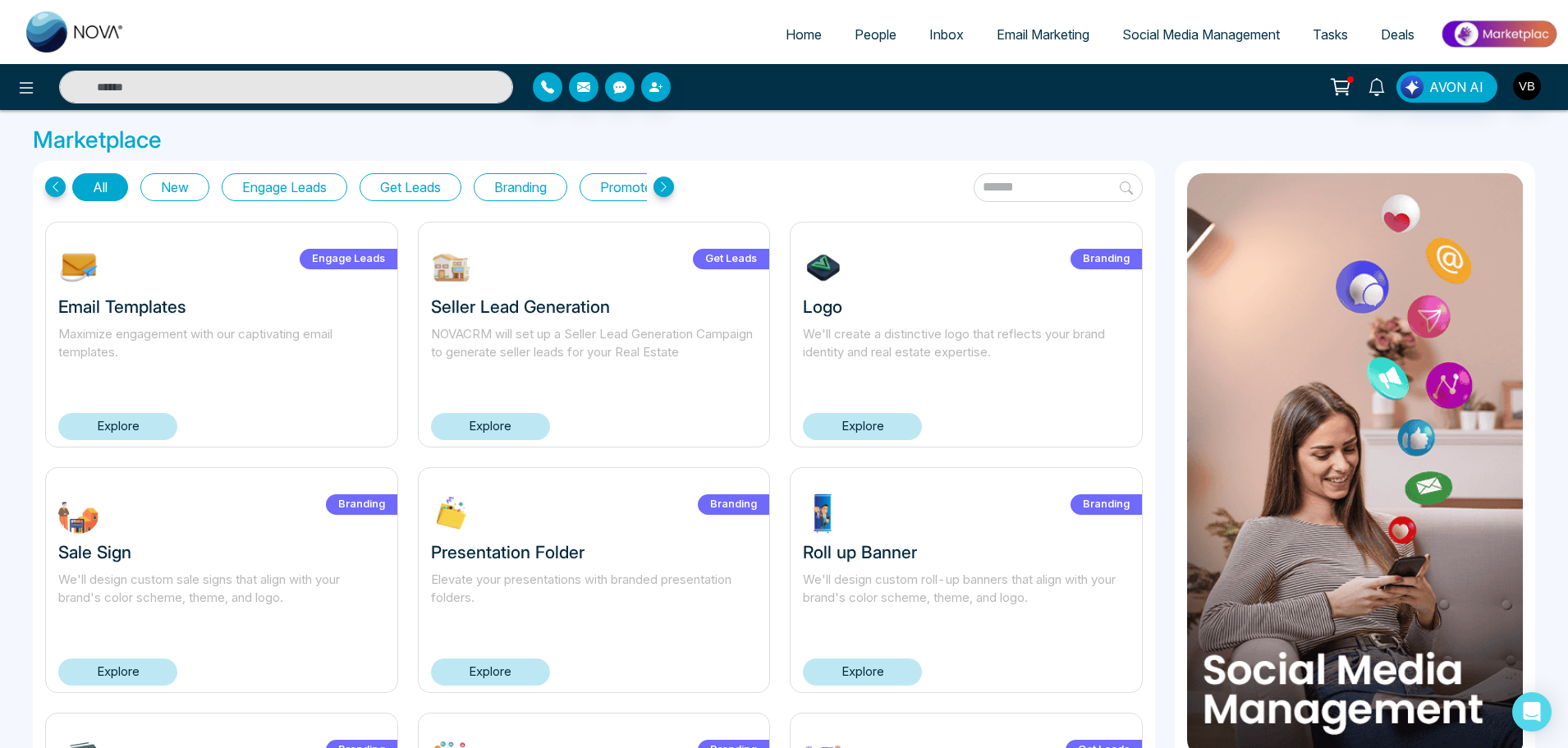
click at [898, 414] on link "Explore" at bounding box center [863, 425] width 119 height 27
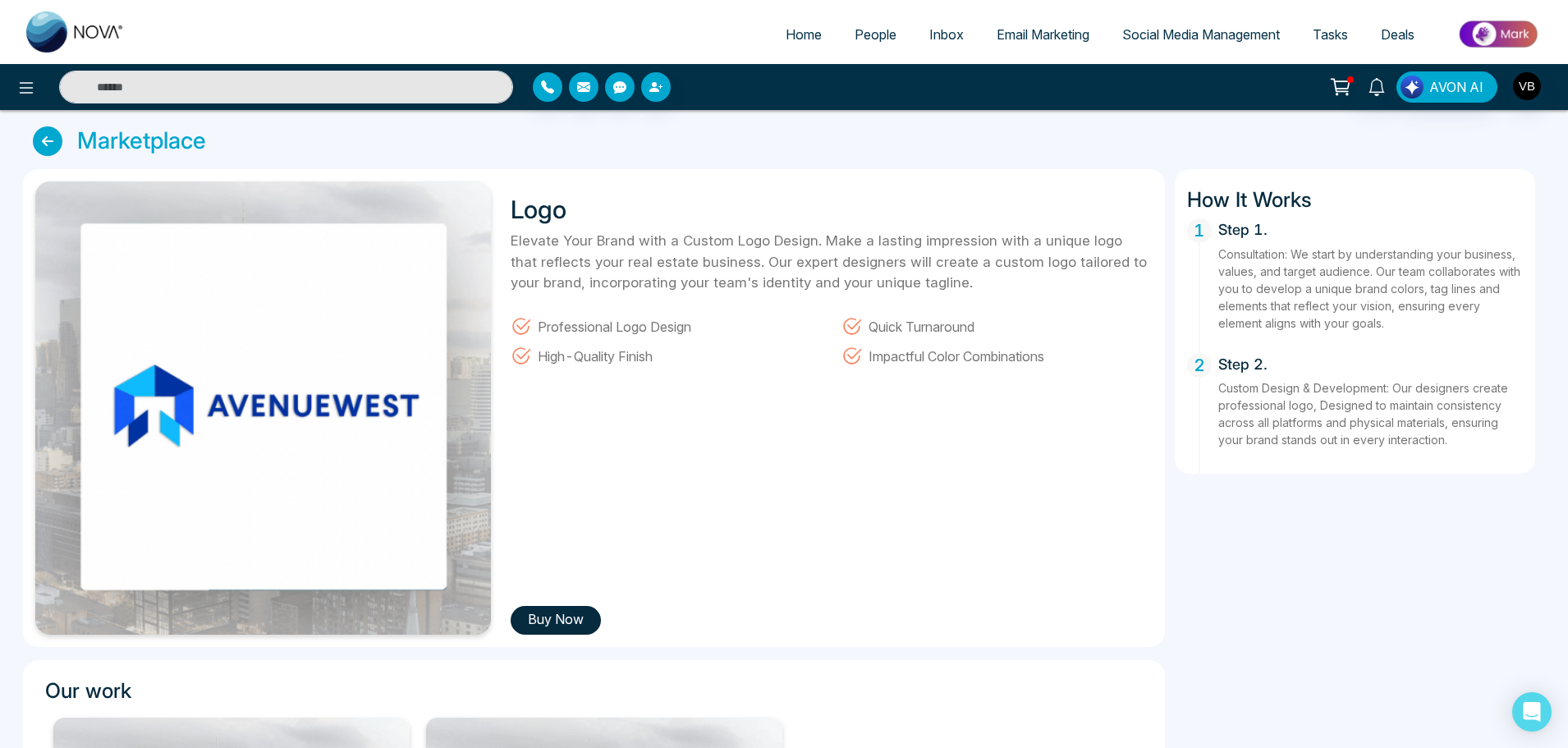
click at [50, 141] on icon at bounding box center [48, 142] width 29 height 29
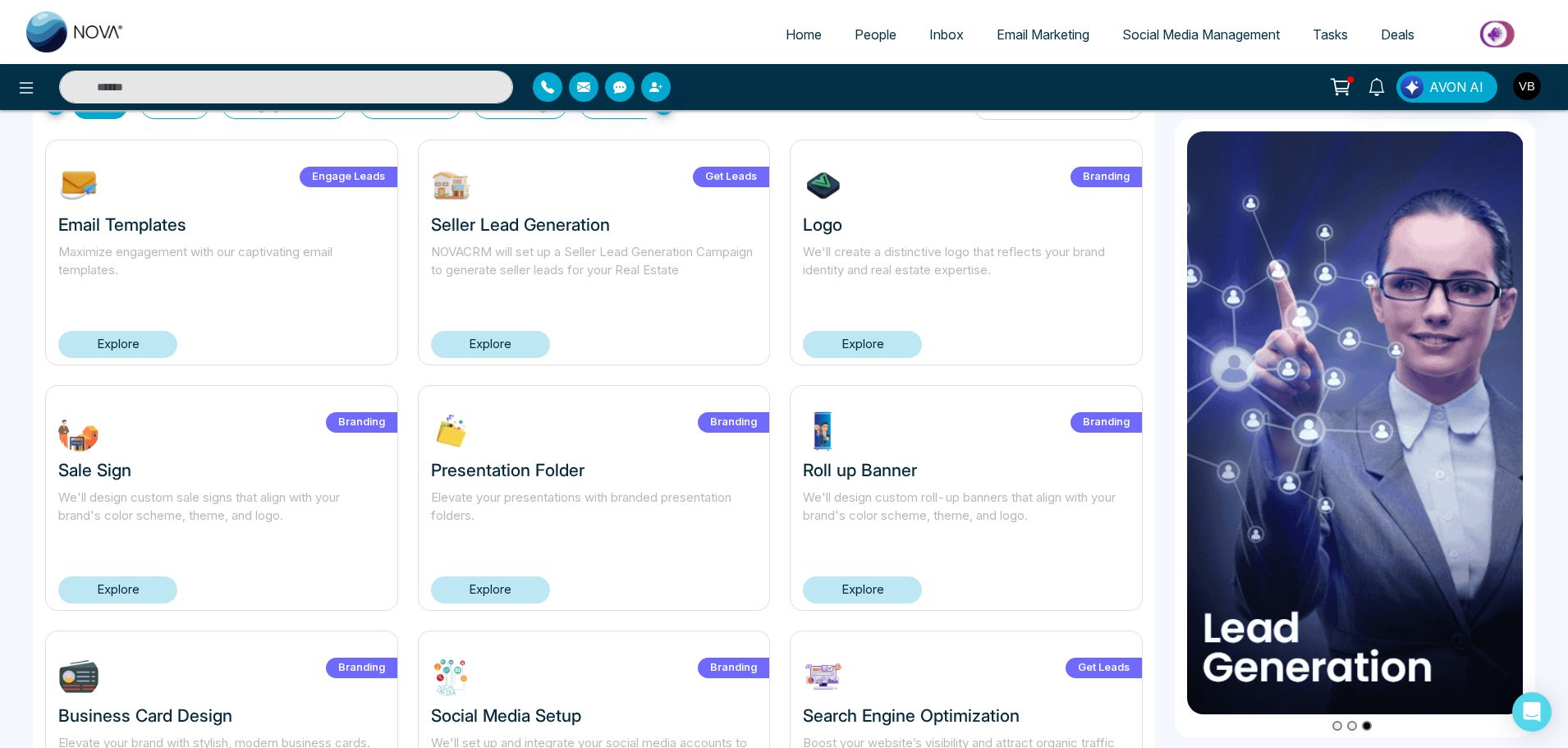
scroll to position [164, 0]
